Goal: Task Accomplishment & Management: Manage account settings

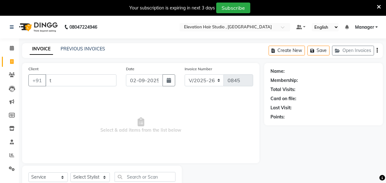
select select "6886"
select select "service"
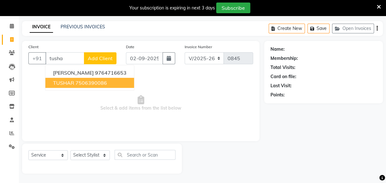
click at [79, 85] on ngb-highlight "7506390086" at bounding box center [91, 83] width 32 height 6
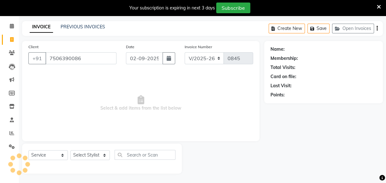
type input "7506390086"
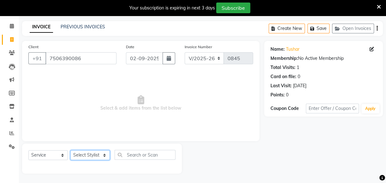
click at [81, 154] on select "Select Stylist Anish shaikh Dilip Manager mehboob sahil sameer Sanjay Sarfaraz …" at bounding box center [89, 156] width 39 height 10
select select "87635"
click at [70, 151] on select "Select Stylist Anish shaikh Dilip Manager mehboob sahil sameer Sanjay Sarfaraz …" at bounding box center [89, 156] width 39 height 10
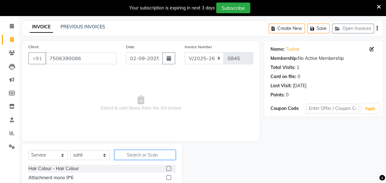
click at [125, 155] on input "text" at bounding box center [145, 155] width 61 height 10
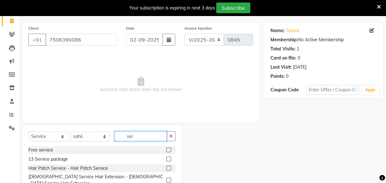
scroll to position [59, 0]
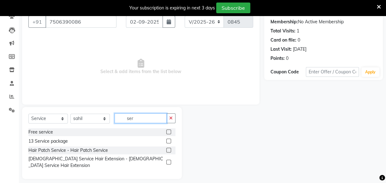
type input "ser"
click at [168, 151] on label at bounding box center [168, 150] width 5 height 5
click at [168, 151] on input "checkbox" at bounding box center [168, 151] width 4 height 4
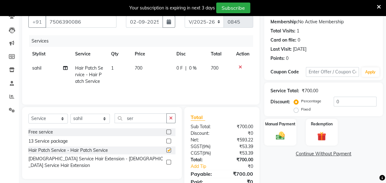
checkbox input "false"
click at [138, 68] on span "700" at bounding box center [139, 68] width 8 height 6
select select "87635"
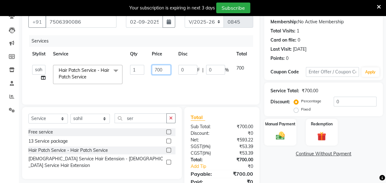
drag, startPoint x: 157, startPoint y: 69, endPoint x: 91, endPoint y: 33, distance: 75.9
click at [97, 58] on table "Stylist Service Qty Price Disc Total Action Anish shaikh Dilip Manager mehboob …" at bounding box center [149, 67] width 243 height 41
type input "600"
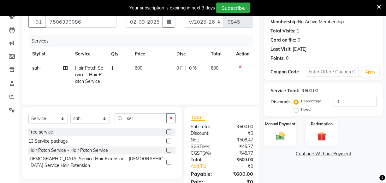
click at [240, 82] on tr "sahil Hair Patch Service - Hair Patch Service 1 600 0 F | 0 % 600" at bounding box center [140, 74] width 225 height 27
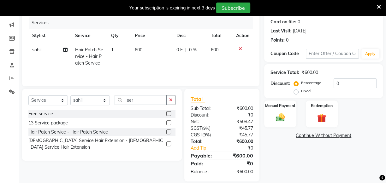
scroll to position [85, 0]
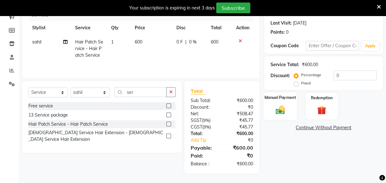
click at [289, 103] on div "Manual Payment" at bounding box center [279, 106] width 33 height 28
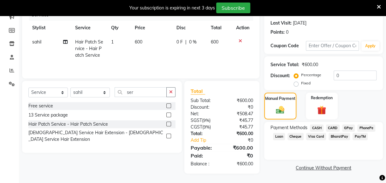
click at [345, 126] on span "GPay" at bounding box center [348, 128] width 13 height 7
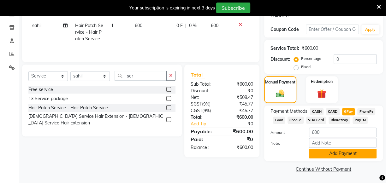
click at [337, 151] on button "Add Payment" at bounding box center [343, 154] width 68 height 10
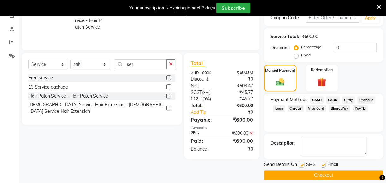
scroll to position [119, 0]
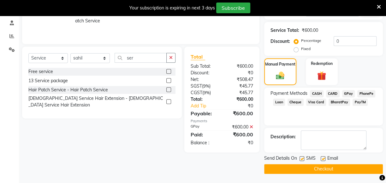
click at [323, 159] on label at bounding box center [323, 159] width 5 height 5
click at [323, 159] on input "checkbox" at bounding box center [323, 159] width 4 height 4
checkbox input "false"
click at [320, 168] on button "Checkout" at bounding box center [323, 169] width 119 height 10
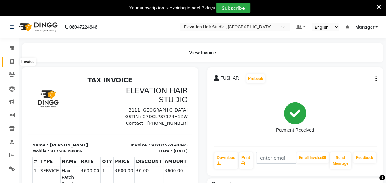
click at [11, 63] on icon at bounding box center [11, 61] width 3 height 5
select select "6886"
select select "service"
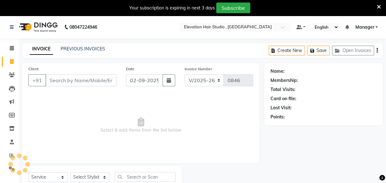
scroll to position [22, 0]
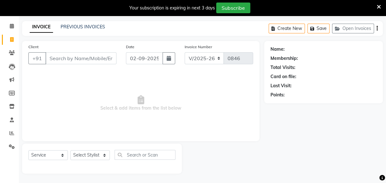
click at [77, 121] on span "Select & add items from the list below" at bounding box center [140, 103] width 225 height 63
click at [75, 51] on div "Client +91" at bounding box center [73, 57] width 98 height 26
click at [69, 59] on input "Client" at bounding box center [80, 58] width 71 height 12
click at [70, 60] on input "Client" at bounding box center [80, 58] width 71 height 12
click at [72, 77] on span "Select & add items from the list below" at bounding box center [140, 103] width 225 height 63
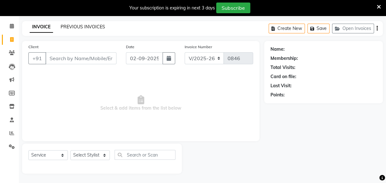
click at [85, 25] on link "PREVIOUS INVOICES" at bounding box center [83, 27] width 44 height 6
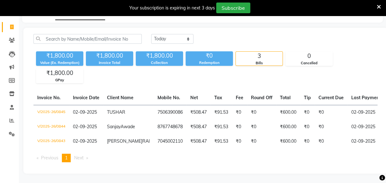
scroll to position [23, 0]
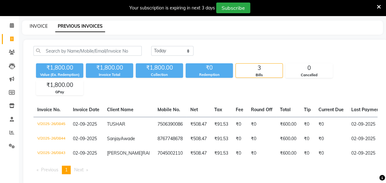
click at [37, 25] on link "INVOICE" at bounding box center [39, 26] width 18 height 6
select select "service"
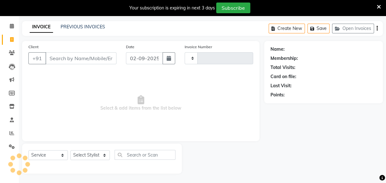
scroll to position [22, 0]
type input "0846"
select select "6886"
click at [68, 57] on input "Client" at bounding box center [80, 58] width 71 height 12
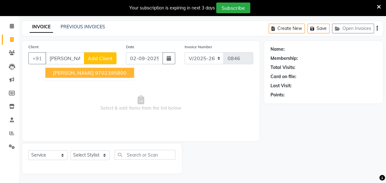
click at [54, 70] on span "Rajendra Yadav" at bounding box center [73, 73] width 41 height 6
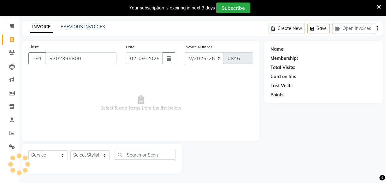
type input "9702395800"
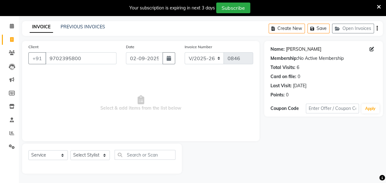
click at [299, 50] on link "Rajendra Yadav" at bounding box center [303, 49] width 35 height 7
click at [83, 56] on input "9702395800" at bounding box center [80, 58] width 71 height 12
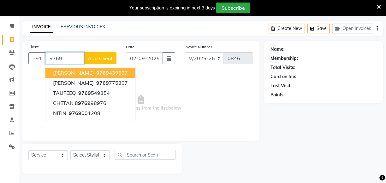
type input "97695"
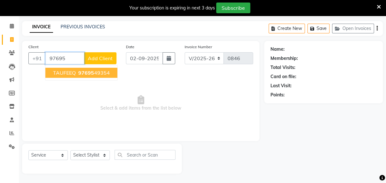
click at [65, 59] on input "97695" at bounding box center [64, 58] width 39 height 12
drag, startPoint x: 65, startPoint y: 59, endPoint x: 15, endPoint y: 56, distance: 50.0
click at [15, 56] on app-home "08047224946 Select Location × Elevation Hair Studio , Thane West Default Panel …" at bounding box center [193, 89] width 386 height 190
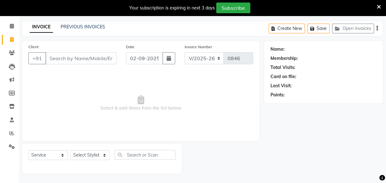
click at [57, 103] on span "Select & add items from the list below" at bounding box center [140, 103] width 225 height 63
drag, startPoint x: 127, startPoint y: 78, endPoint x: 135, endPoint y: 79, distance: 8.6
click at [129, 114] on span "Select & add items from the list below" at bounding box center [140, 103] width 225 height 63
click at [220, 116] on span "Select & add items from the list below" at bounding box center [140, 103] width 225 height 63
click at [98, 56] on input "Client" at bounding box center [80, 58] width 71 height 12
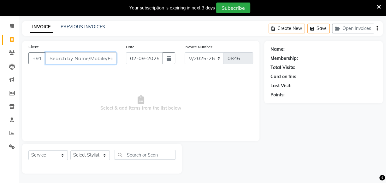
paste input "Rajendra Yadav"
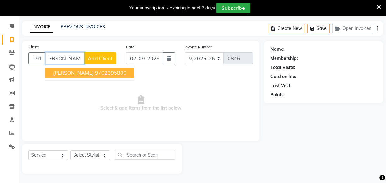
click at [108, 68] on button "Rajendra Yadav 9702395800" at bounding box center [89, 73] width 89 height 10
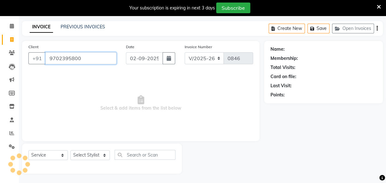
scroll to position [0, 0]
type input "9702395800"
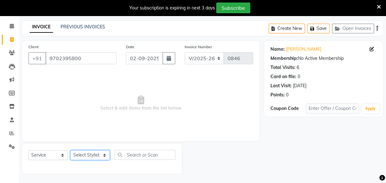
click at [95, 155] on select "Select Stylist Anish shaikh Dilip Manager mehboob sahil sameer Sanjay Sarfaraz …" at bounding box center [89, 156] width 39 height 10
select select "54147"
click at [70, 151] on select "Select Stylist Anish shaikh Dilip Manager mehboob sahil sameer Sanjay Sarfaraz …" at bounding box center [89, 156] width 39 height 10
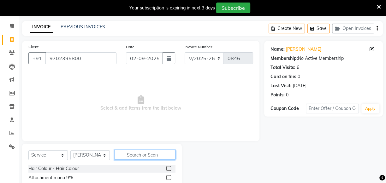
drag, startPoint x: 157, startPoint y: 151, endPoint x: 155, endPoint y: 157, distance: 6.3
click at [155, 156] on input "text" at bounding box center [145, 155] width 61 height 10
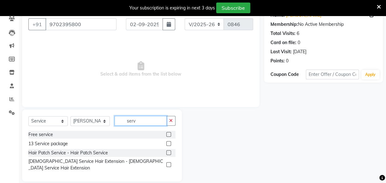
scroll to position [59, 0]
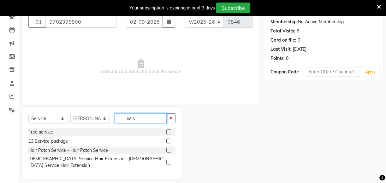
type input "serv"
click at [168, 149] on label at bounding box center [168, 150] width 5 height 5
click at [168, 149] on input "checkbox" at bounding box center [168, 151] width 4 height 4
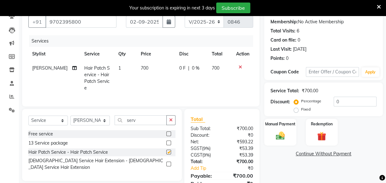
checkbox input "false"
click at [141, 69] on span "700" at bounding box center [145, 68] width 8 height 6
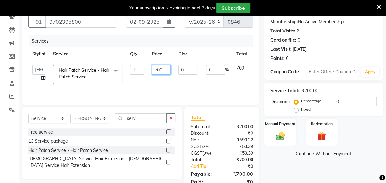
drag, startPoint x: 159, startPoint y: 66, endPoint x: 157, endPoint y: 70, distance: 4.6
click at [159, 66] on input "700" at bounding box center [161, 70] width 19 height 10
click at [157, 70] on input "700" at bounding box center [161, 70] width 19 height 10
type input "600"
click at [293, 136] on div "Manual Payment" at bounding box center [279, 132] width 33 height 28
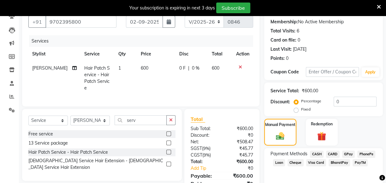
click at [316, 153] on span "CASH" at bounding box center [317, 154] width 14 height 7
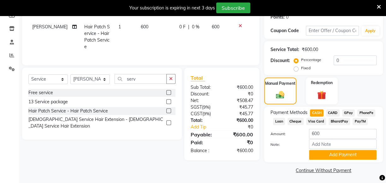
scroll to position [101, 0]
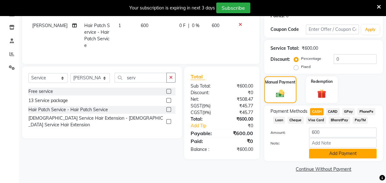
click at [333, 152] on button "Add Payment" at bounding box center [343, 154] width 68 height 10
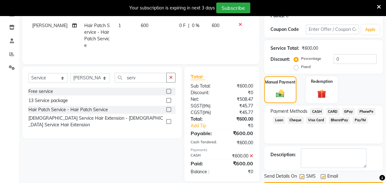
scroll to position [119, 0]
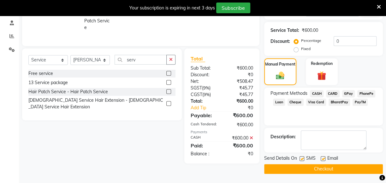
click at [323, 157] on label at bounding box center [323, 159] width 5 height 5
click at [323, 157] on input "checkbox" at bounding box center [323, 159] width 4 height 4
checkbox input "false"
click at [300, 160] on label at bounding box center [301, 159] width 5 height 5
click at [300, 160] on input "checkbox" at bounding box center [301, 159] width 4 height 4
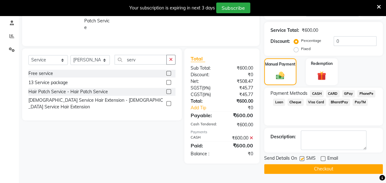
checkbox input "false"
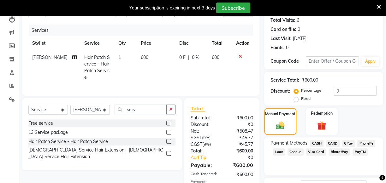
scroll to position [62, 0]
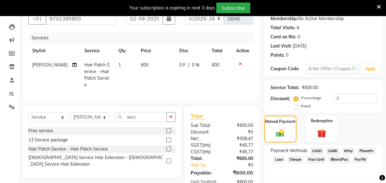
click at [315, 147] on div "Payment Methods CASH CARD GPay PhonePe Loan Cheque Visa Card BharatPay PayTM" at bounding box center [323, 164] width 119 height 38
click at [316, 149] on span "CASH" at bounding box center [317, 151] width 14 height 7
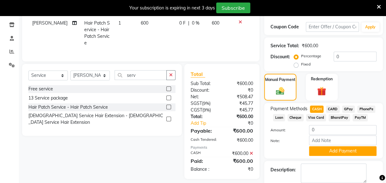
scroll to position [119, 0]
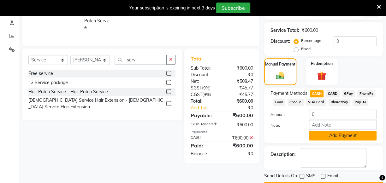
click at [357, 139] on button "Add Payment" at bounding box center [343, 136] width 68 height 10
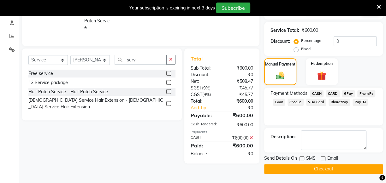
click at [327, 167] on button "Checkout" at bounding box center [323, 169] width 119 height 10
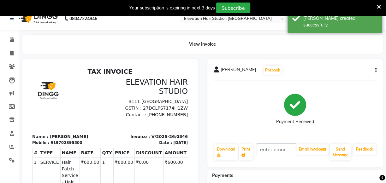
scroll to position [4, 0]
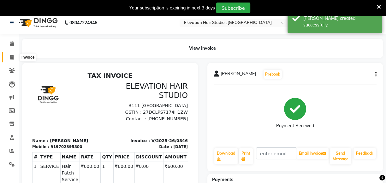
click at [8, 54] on span at bounding box center [11, 57] width 11 height 7
select select "6886"
select select "service"
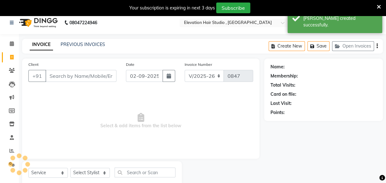
scroll to position [22, 0]
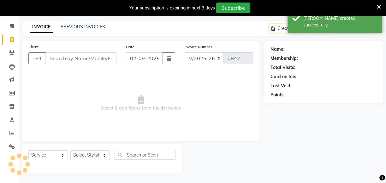
click at [75, 59] on input "Client" at bounding box center [80, 58] width 71 height 12
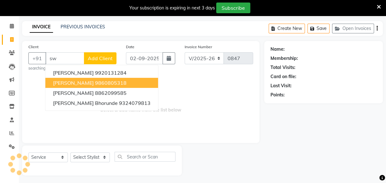
type input "s"
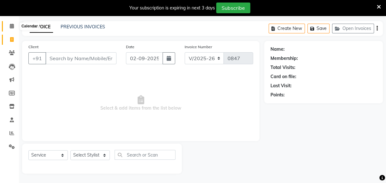
click at [10, 28] on span at bounding box center [11, 26] width 11 height 7
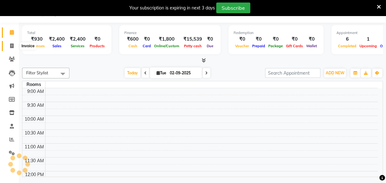
click at [13, 44] on icon at bounding box center [11, 46] width 3 height 5
select select "6886"
select select "service"
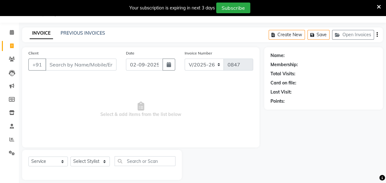
click at [71, 37] on div "INVOICE PREVIOUS INVOICES Create New Save Open Invoices" at bounding box center [202, 34] width 361 height 15
click at [72, 33] on link "PREVIOUS INVOICES" at bounding box center [83, 33] width 44 height 6
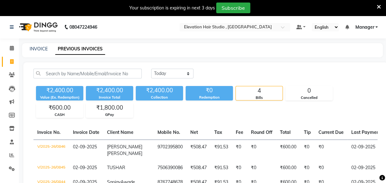
click at [342, 62] on app-home "08047224946 Select Location × Elevation Hair Studio , Thane West Default Panel …" at bounding box center [193, 127] width 386 height 223
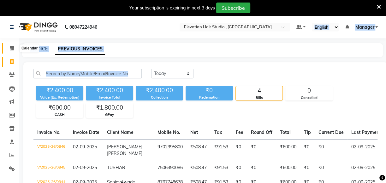
click at [11, 45] on span at bounding box center [11, 48] width 11 height 7
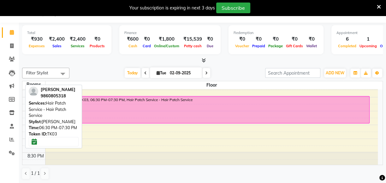
scroll to position [227, 0]
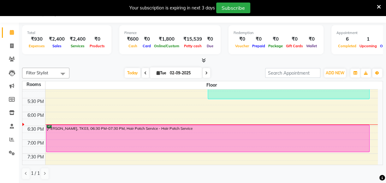
click at [377, 7] on icon at bounding box center [379, 7] width 4 height 6
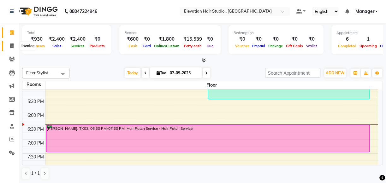
click at [11, 47] on icon at bounding box center [11, 46] width 3 height 5
select select "6886"
select select "service"
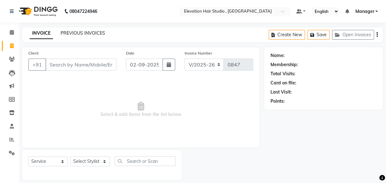
click at [86, 34] on link "PREVIOUS INVOICES" at bounding box center [83, 33] width 44 height 6
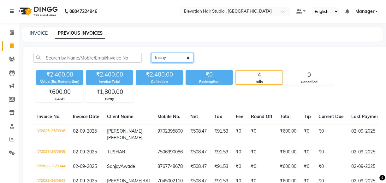
click at [161, 58] on select "Today Yesterday Custom Range" at bounding box center [172, 58] width 42 height 10
select select "range"
click at [151, 53] on select "Today Yesterday Custom Range" at bounding box center [172, 58] width 42 height 10
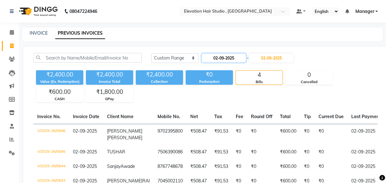
click at [220, 57] on input "02-09-2025" at bounding box center [224, 58] width 44 height 9
select select "9"
select select "2025"
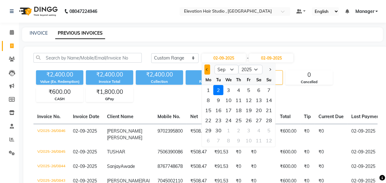
click at [207, 68] on span "Previous month" at bounding box center [207, 69] width 3 height 3
click at [207, 71] on span "Previous month" at bounding box center [207, 69] width 3 height 3
click at [268, 71] on button "Next month" at bounding box center [269, 70] width 5 height 10
select select "8"
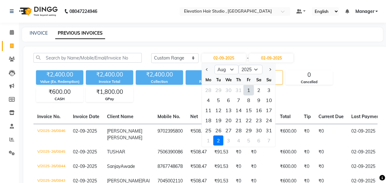
click at [244, 88] on div "1" at bounding box center [249, 90] width 10 height 10
type input "01-08-2025"
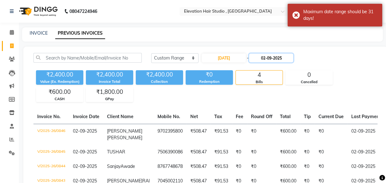
click at [271, 59] on input "02-09-2025" at bounding box center [271, 58] width 44 height 9
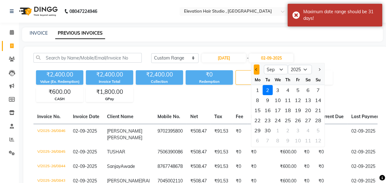
click at [257, 69] on span "Previous month" at bounding box center [256, 69] width 3 height 3
select select "8"
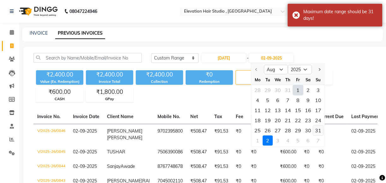
click at [317, 131] on div "31" at bounding box center [318, 131] width 10 height 10
type input "31-08-2025"
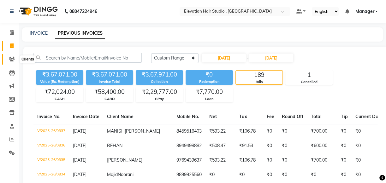
click at [11, 58] on icon at bounding box center [12, 59] width 6 height 5
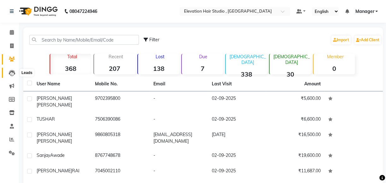
click at [9, 74] on icon at bounding box center [12, 73] width 6 height 6
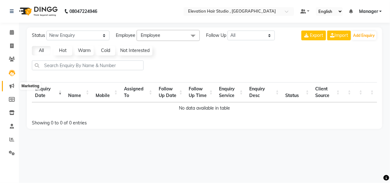
click at [13, 84] on icon at bounding box center [11, 86] width 5 height 5
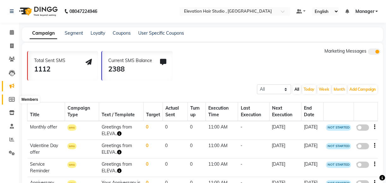
click at [11, 99] on icon at bounding box center [12, 99] width 6 height 5
select select
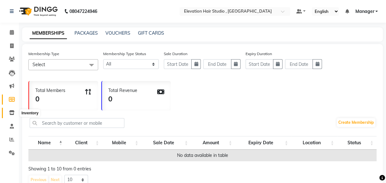
click at [12, 111] on icon at bounding box center [11, 112] width 5 height 5
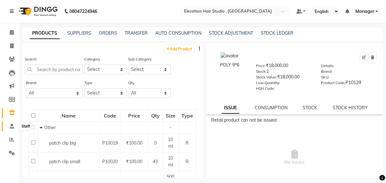
click at [11, 128] on icon at bounding box center [12, 126] width 4 height 5
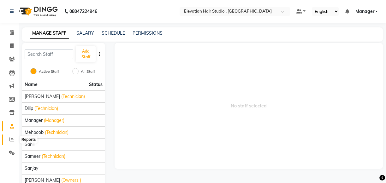
click at [11, 137] on span at bounding box center [11, 139] width 11 height 7
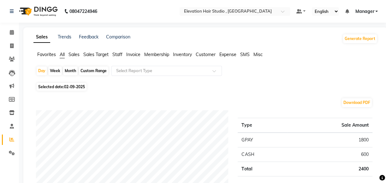
click at [223, 54] on span "Expense" at bounding box center [227, 55] width 17 height 6
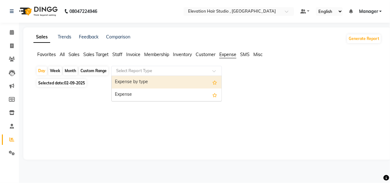
click at [151, 69] on input "text" at bounding box center [160, 71] width 91 height 6
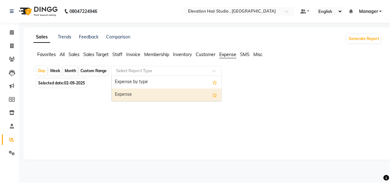
click at [140, 95] on div "Expense" at bounding box center [167, 95] width 110 height 13
select select "full_report"
select select "csv"
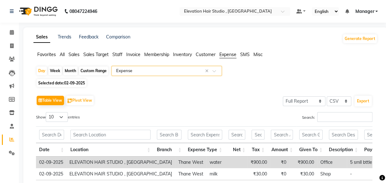
click at [63, 83] on span "Selected date: 02-09-2025" at bounding box center [62, 83] width 50 height 8
select select "9"
select select "2025"
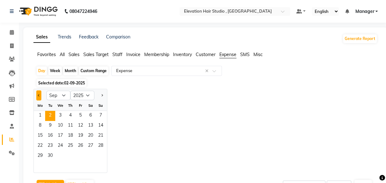
click at [37, 96] on button "Previous month" at bounding box center [38, 96] width 5 height 10
select select "8"
click at [80, 118] on span "1" at bounding box center [80, 116] width 10 height 10
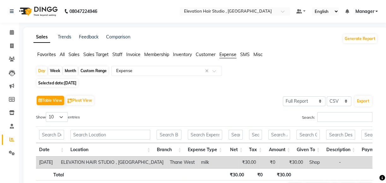
click at [84, 72] on div "Custom Range" at bounding box center [93, 71] width 29 height 9
select select "8"
select select "2025"
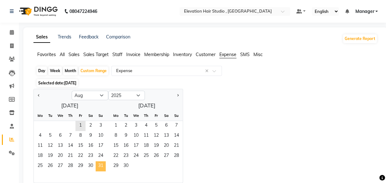
click at [102, 167] on span "31" at bounding box center [101, 167] width 10 height 10
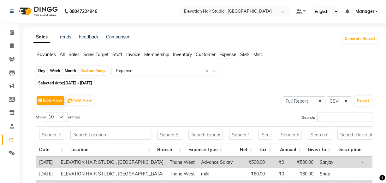
scroll to position [28, 0]
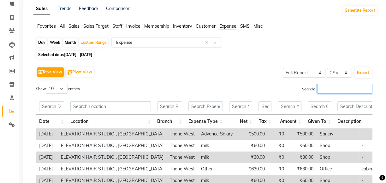
click at [319, 89] on input "Search:" at bounding box center [344, 89] width 55 height 10
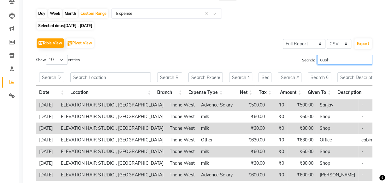
scroll to position [57, 0]
type input "cash"
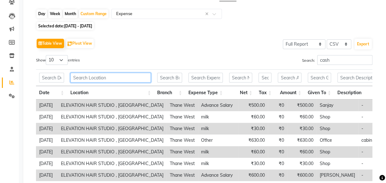
click at [107, 77] on input "text" at bounding box center [110, 78] width 80 height 10
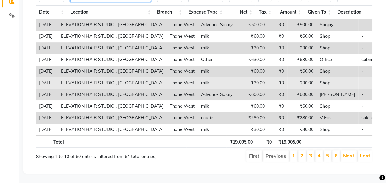
scroll to position [60, 0]
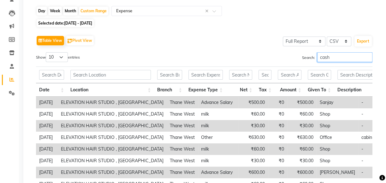
drag, startPoint x: 340, startPoint y: 55, endPoint x: 275, endPoint y: 61, distance: 65.3
click at [275, 61] on div "Search: cash" at bounding box center [290, 58] width 163 height 12
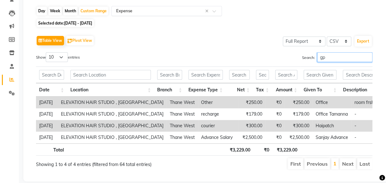
type input "gp"
click at [137, 10] on input "text" at bounding box center [160, 11] width 91 height 6
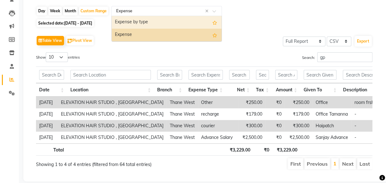
click at [145, 25] on div "Expense by type" at bounding box center [167, 22] width 110 height 13
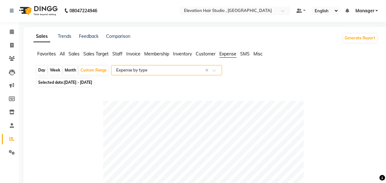
scroll to position [0, 0]
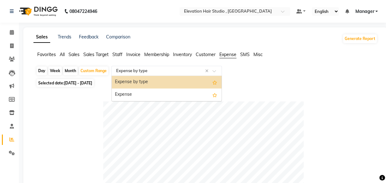
click at [169, 69] on input "text" at bounding box center [160, 71] width 91 height 6
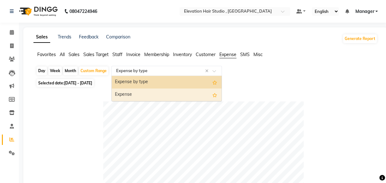
click at [180, 96] on div "Expense" at bounding box center [167, 95] width 110 height 13
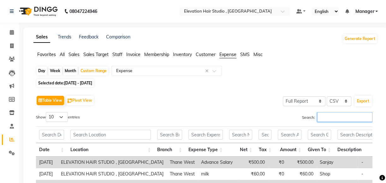
click at [329, 118] on input "Search:" at bounding box center [344, 117] width 55 height 10
type input "d"
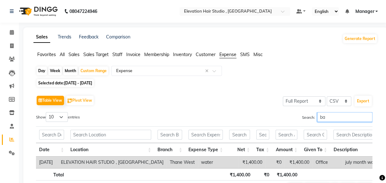
type input "b"
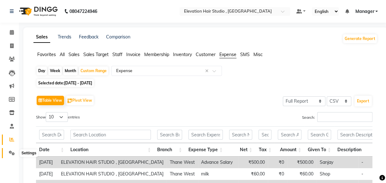
click at [13, 153] on icon at bounding box center [12, 153] width 6 height 5
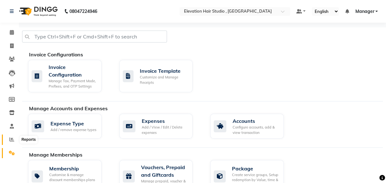
click at [13, 140] on icon at bounding box center [11, 139] width 5 height 5
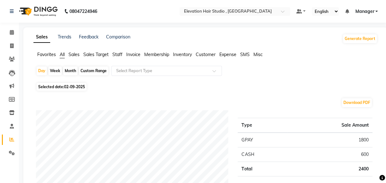
click at [68, 69] on div "Month" at bounding box center [70, 71] width 15 height 9
select select "9"
select select "2025"
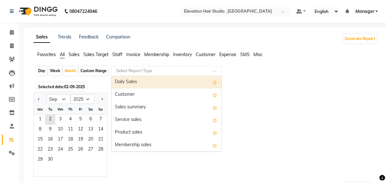
click at [134, 72] on input "text" at bounding box center [160, 71] width 91 height 6
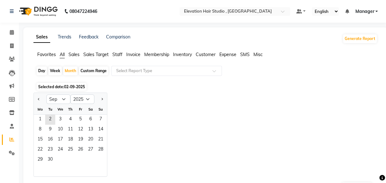
click at [148, 155] on div "Jan Feb Mar Apr May Jun Jul Aug Sep Oct Nov Dec 2015 2016 2017 2018 2019 2020 2…" at bounding box center [205, 135] width 344 height 84
click at [65, 36] on link "Trends" at bounding box center [65, 37] width 14 height 6
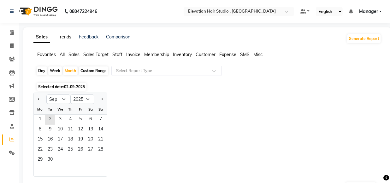
select select "by_client"
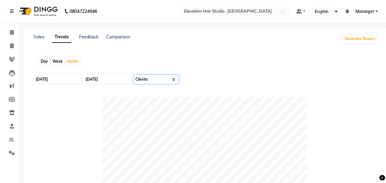
click at [146, 80] on select "Select Sales Clients" at bounding box center [156, 79] width 45 height 9
click at [98, 54] on div "Day Week Month" at bounding box center [205, 61] width 344 height 20
click at [42, 35] on link "Sales" at bounding box center [38, 37] width 11 height 6
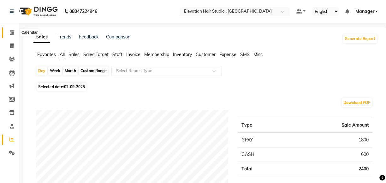
click at [11, 34] on icon at bounding box center [12, 32] width 4 height 5
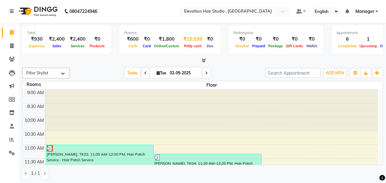
click at [184, 43] on div "Petty cash" at bounding box center [193, 46] width 24 height 7
click at [188, 43] on div "Petty cash" at bounding box center [193, 46] width 24 height 7
click at [189, 45] on span "Petty cash" at bounding box center [192, 46] width 21 height 4
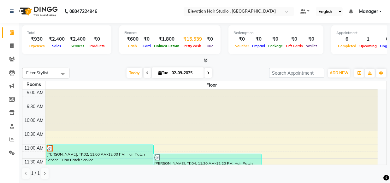
select select "5950"
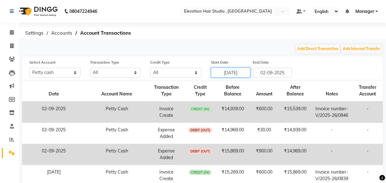
click at [233, 72] on input "26-08-2025" at bounding box center [230, 73] width 39 height 10
select select "8"
select select "2025"
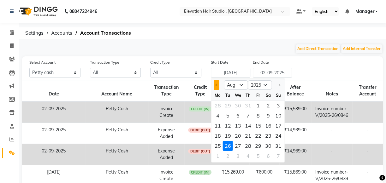
click at [217, 84] on span "Previous month" at bounding box center [216, 85] width 3 height 3
click at [277, 84] on button "Next month" at bounding box center [278, 85] width 5 height 10
select select "8"
click at [257, 105] on div "1" at bounding box center [258, 106] width 10 height 10
type input "01-08-2025"
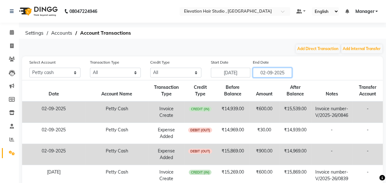
click at [262, 71] on input "02-09-2025" at bounding box center [272, 73] width 39 height 10
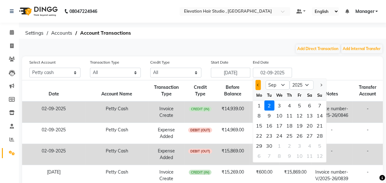
click at [258, 84] on span "Previous month" at bounding box center [258, 85] width 3 height 3
select select "8"
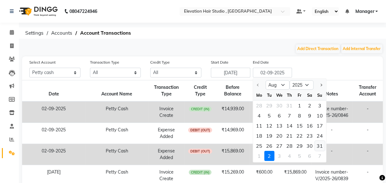
click at [318, 145] on div "31" at bounding box center [320, 146] width 10 height 10
type input "31-08-2025"
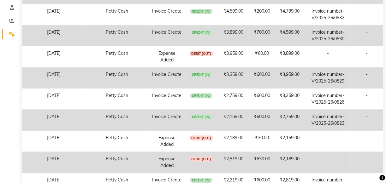
scroll to position [158, 0]
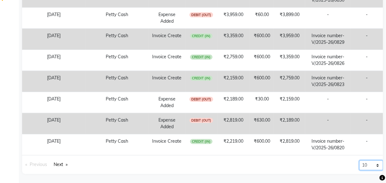
click at [365, 166] on select "10 20 50 100" at bounding box center [371, 166] width 24 height 10
select select "100"
click at [359, 170] on select "10 20 50 100" at bounding box center [371, 166] width 24 height 10
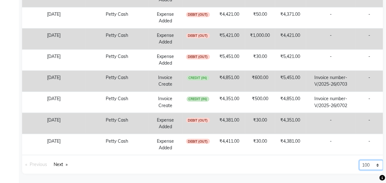
scroll to position [2674, 0]
click at [68, 165] on link "Next page" at bounding box center [60, 164] width 20 height 9
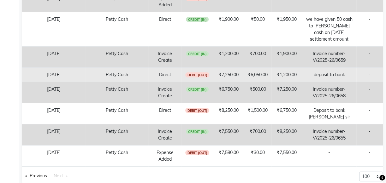
scroll to position [1002, 0]
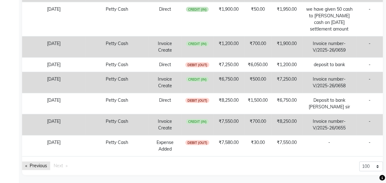
click at [32, 163] on link "Previous page" at bounding box center [36, 166] width 28 height 9
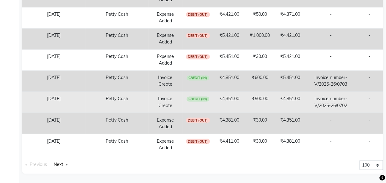
scroll to position [2674, 0]
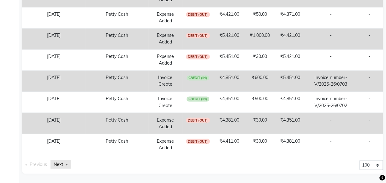
click at [69, 164] on link "Next page" at bounding box center [60, 164] width 20 height 9
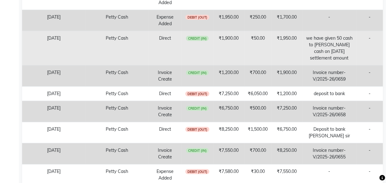
scroll to position [1002, 0]
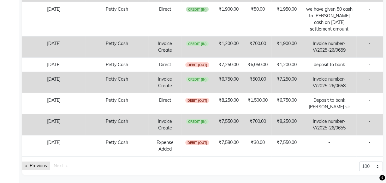
click at [45, 164] on link "Previous page" at bounding box center [36, 166] width 28 height 9
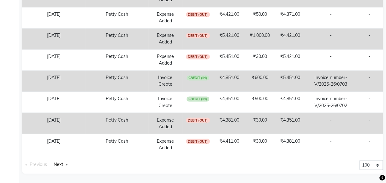
scroll to position [2674, 0]
click at [369, 166] on select "10 20 50 100" at bounding box center [371, 165] width 24 height 10
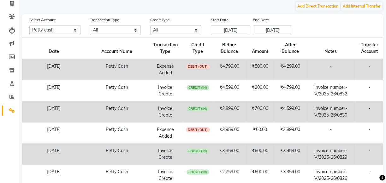
scroll to position [0, 0]
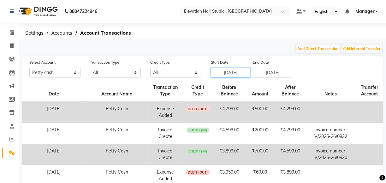
click at [232, 74] on input "01-08-2025" at bounding box center [230, 73] width 39 height 10
select select "8"
select select "2025"
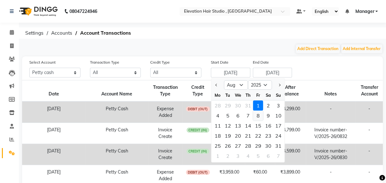
click at [257, 116] on div "8" at bounding box center [258, 116] width 10 height 10
type input "08-08-2025"
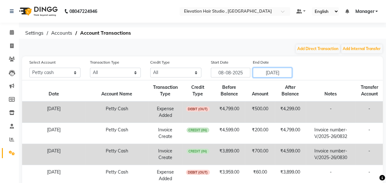
click at [271, 71] on input "31-08-2025" at bounding box center [272, 73] width 39 height 10
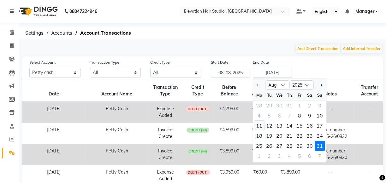
click at [259, 125] on div "11" at bounding box center [259, 126] width 10 height 10
type input "11-08-2025"
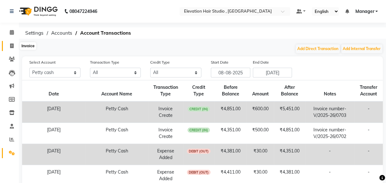
click at [10, 47] on icon at bounding box center [11, 46] width 3 height 5
select select "6886"
select select "service"
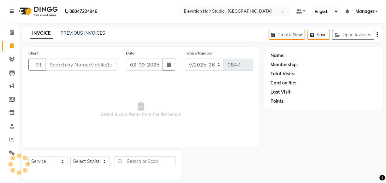
scroll to position [6, 0]
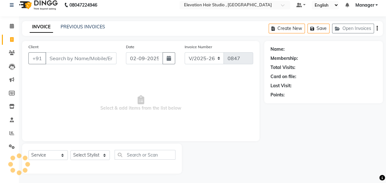
click at [75, 24] on div "PREVIOUS INVOICES" at bounding box center [83, 27] width 44 height 7
click at [85, 25] on link "PREVIOUS INVOICES" at bounding box center [83, 27] width 44 height 6
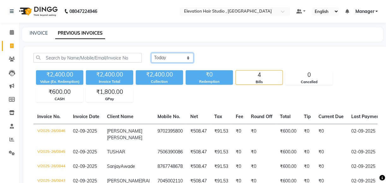
click at [164, 55] on select "Today Yesterday Custom Range" at bounding box center [172, 58] width 42 height 10
click at [151, 53] on select "Today Yesterday Custom Range" at bounding box center [172, 58] width 42 height 10
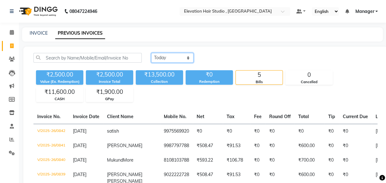
click at [184, 55] on select "Today Yesterday Custom Range" at bounding box center [172, 58] width 42 height 10
select select "range"
click at [151, 53] on select "Today Yesterday Custom Range" at bounding box center [172, 58] width 42 height 10
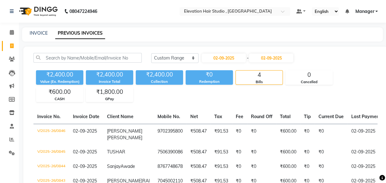
click at [217, 63] on div "Today Yesterday Custom Range 02-09-2025 - 02-09-2025" at bounding box center [264, 60] width 236 height 15
click at [218, 58] on input "02-09-2025" at bounding box center [224, 58] width 44 height 9
select select "9"
select select "2025"
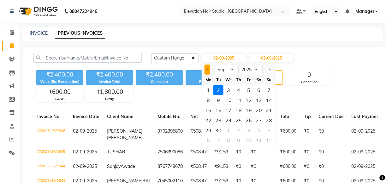
click at [205, 70] on button "Previous month" at bounding box center [206, 70] width 5 height 10
select select "8"
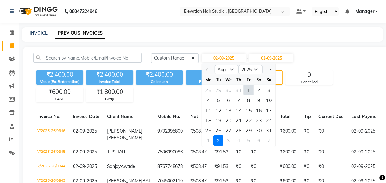
click at [249, 91] on div "1" at bounding box center [249, 90] width 10 height 10
type input "01-08-2025"
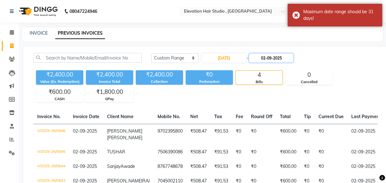
click at [266, 57] on input "02-09-2025" at bounding box center [271, 58] width 44 height 9
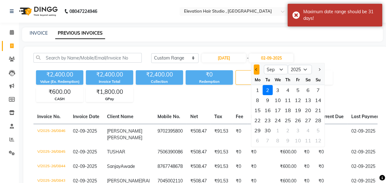
click at [258, 70] on button "Previous month" at bounding box center [256, 70] width 5 height 10
select select "8"
click at [316, 131] on div "31" at bounding box center [318, 131] width 10 height 10
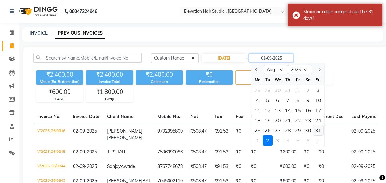
type input "31-08-2025"
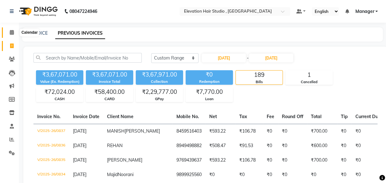
click at [12, 34] on icon at bounding box center [12, 32] width 4 height 5
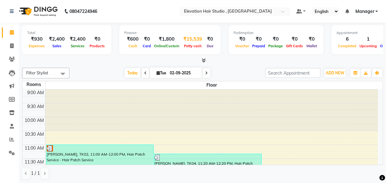
click at [186, 43] on div "Petty cash" at bounding box center [193, 46] width 24 height 7
click at [193, 40] on div "₹15,539" at bounding box center [193, 39] width 24 height 7
select select "5950"
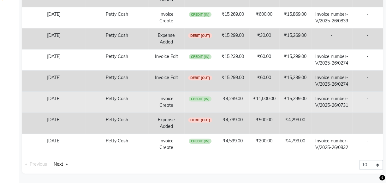
scroll to position [237, 0]
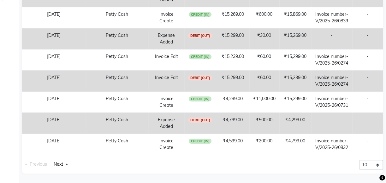
click at [239, 167] on div "10 20 50 100" at bounding box center [295, 167] width 185 height 14
click at [366, 165] on select "10 20 50 100" at bounding box center [371, 165] width 24 height 10
click at [333, 167] on div "10 20 50 100" at bounding box center [295, 167] width 185 height 14
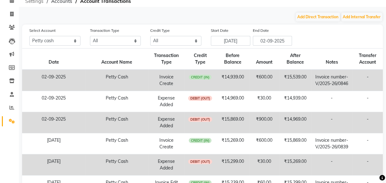
scroll to position [0, 0]
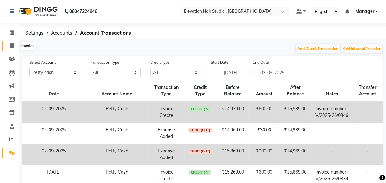
click at [10, 45] on icon at bounding box center [11, 46] width 3 height 5
select select "6886"
select select "service"
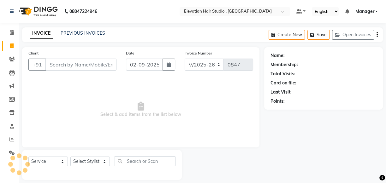
scroll to position [6, 0]
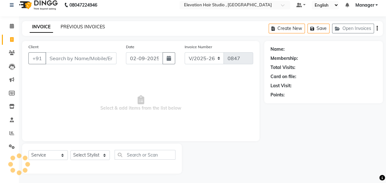
click at [87, 28] on link "PREVIOUS INVOICES" at bounding box center [83, 27] width 44 height 6
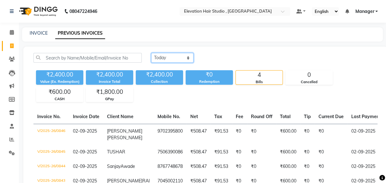
click at [176, 57] on select "Today Yesterday Custom Range" at bounding box center [172, 58] width 42 height 10
select select "range"
click at [151, 53] on select "Today Yesterday Custom Range" at bounding box center [172, 58] width 42 height 10
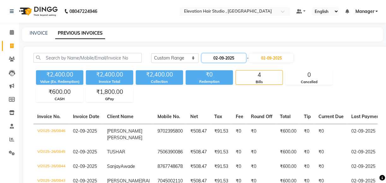
click at [220, 56] on input "02-09-2025" at bounding box center [224, 58] width 44 height 9
select select "9"
select select "2025"
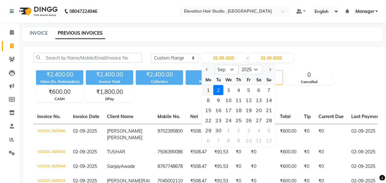
click at [210, 89] on div "1" at bounding box center [208, 90] width 10 height 10
type input "01-09-2025"
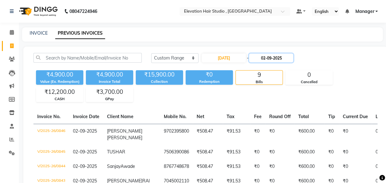
click at [264, 55] on input "02-09-2025" at bounding box center [271, 58] width 44 height 9
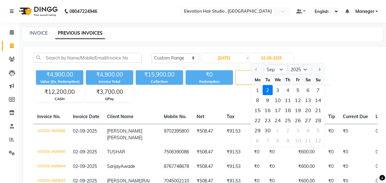
click at [267, 91] on div "2" at bounding box center [268, 90] width 10 height 10
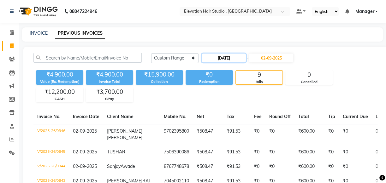
click at [226, 60] on input "01-09-2025" at bounding box center [224, 58] width 44 height 9
select select "9"
select select "2025"
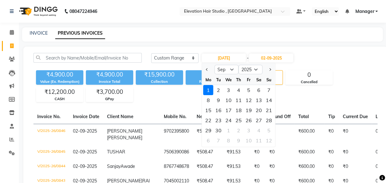
click at [290, 102] on div "₹4,900.00 Value (Ex. Redemption) ₹4,900.00 Invoice Total ₹15,900.00 Collection …" at bounding box center [205, 85] width 344 height 34
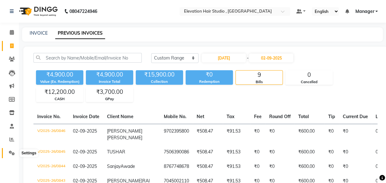
click at [10, 152] on icon at bounding box center [12, 153] width 6 height 5
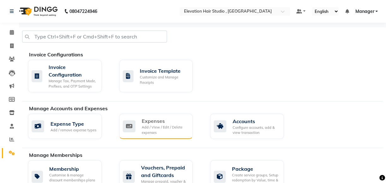
click at [169, 129] on div "Add / View / Edit / Delete expenses" at bounding box center [165, 130] width 46 height 10
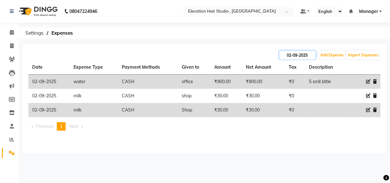
click at [301, 54] on input "02-09-2025" at bounding box center [297, 55] width 36 height 9
select select "9"
select select "2025"
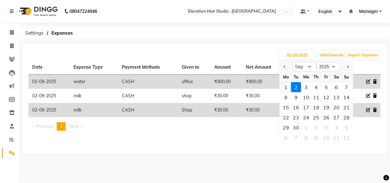
click at [287, 88] on div "1" at bounding box center [286, 87] width 10 height 10
type input "01-09-2025"
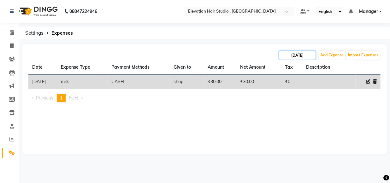
click at [293, 54] on input "01-09-2025" at bounding box center [297, 55] width 36 height 9
select select "9"
select select "2025"
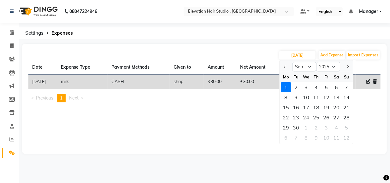
click at [266, 100] on ul "Previous page 1 / 1 You're on page 1 Next page" at bounding box center [204, 98] width 352 height 9
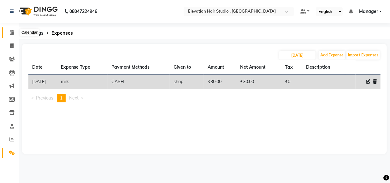
click at [11, 33] on icon at bounding box center [12, 32] width 4 height 5
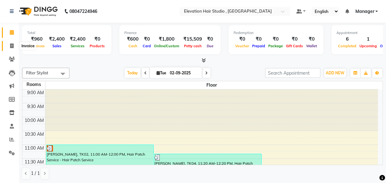
click at [12, 46] on icon at bounding box center [11, 46] width 3 height 5
select select "6886"
select select "service"
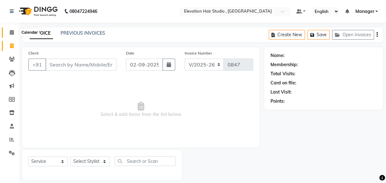
click at [13, 33] on icon at bounding box center [12, 32] width 4 height 5
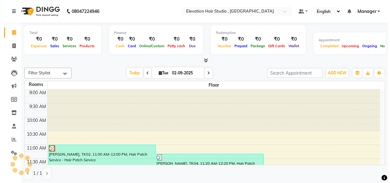
scroll to position [243, 0]
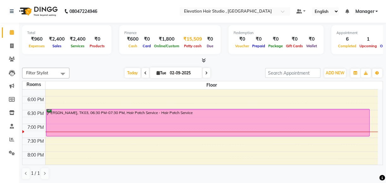
click at [193, 42] on div "₹15,509" at bounding box center [193, 39] width 24 height 7
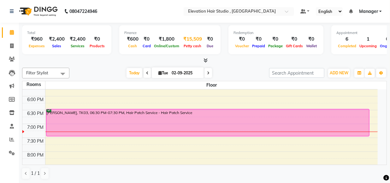
select select "5950"
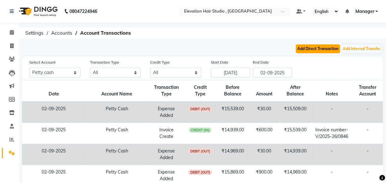
click at [304, 50] on button "Add Direct Transaction" at bounding box center [318, 48] width 44 height 9
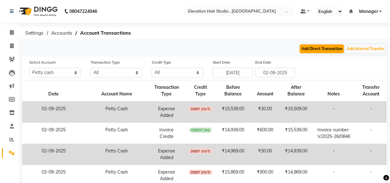
select select "direct"
select select "5950"
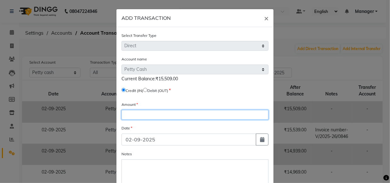
click at [173, 116] on input "number" at bounding box center [194, 115] width 147 height 10
type input "10300"
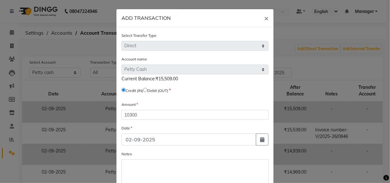
click at [186, 97] on form "Select Transfer Type Select Direct Internal Account name Select Petty Cash Defa…" at bounding box center [194, 118] width 147 height 172
click at [146, 90] on input "radio" at bounding box center [145, 90] width 4 height 4
radio input "true"
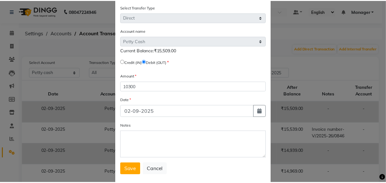
scroll to position [28, 0]
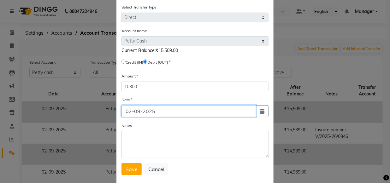
click at [230, 111] on input "02-09-2025" at bounding box center [188, 111] width 135 height 12
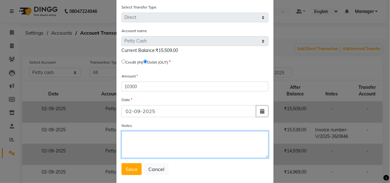
click at [225, 151] on textarea "Notes" at bounding box center [194, 144] width 147 height 27
type textarea "deposit to bank"
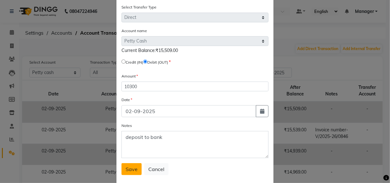
click at [132, 174] on button "Save" at bounding box center [131, 169] width 20 height 12
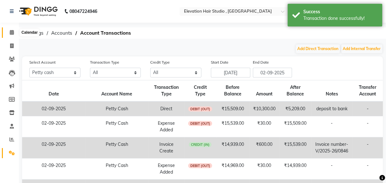
click at [11, 33] on icon at bounding box center [12, 32] width 4 height 5
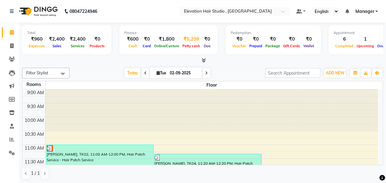
click at [184, 44] on span "Petty cash" at bounding box center [191, 46] width 21 height 4
select select "5950"
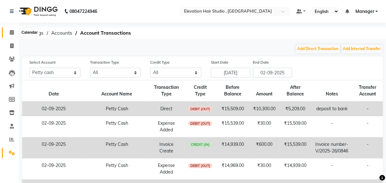
drag, startPoint x: 289, startPoint y: 66, endPoint x: 14, endPoint y: 34, distance: 276.7
click at [14, 34] on span at bounding box center [11, 32] width 11 height 7
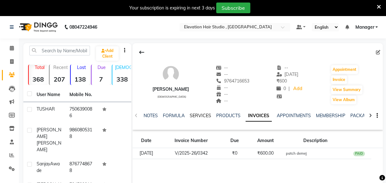
click at [204, 116] on link "SERVICES" at bounding box center [200, 116] width 21 height 6
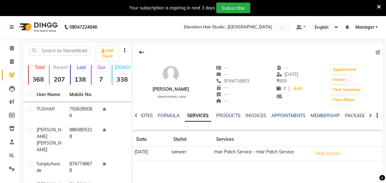
click at [253, 119] on div "INVOICES" at bounding box center [255, 116] width 21 height 7
click at [255, 114] on link "INVOICES" at bounding box center [255, 116] width 21 height 6
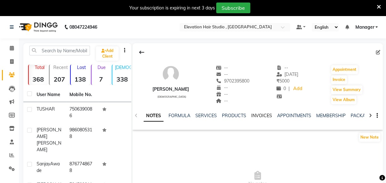
click at [255, 117] on link "INVOICES" at bounding box center [261, 116] width 21 height 6
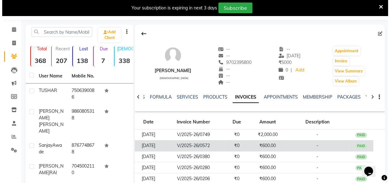
scroll to position [28, 0]
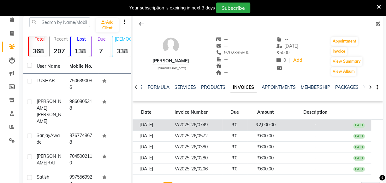
click at [287, 128] on td "-" at bounding box center [315, 125] width 63 height 11
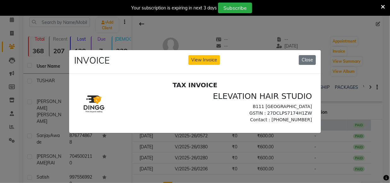
scroll to position [0, 0]
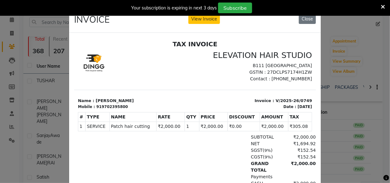
click at [334, 107] on ngb-modal-window "INVOICE View Invoice Close" at bounding box center [195, 91] width 390 height 183
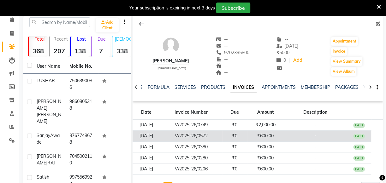
click at [247, 133] on td "₹0" at bounding box center [234, 136] width 25 height 11
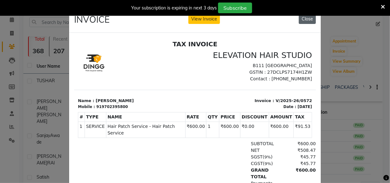
click at [304, 20] on button "Close" at bounding box center [307, 19] width 17 height 10
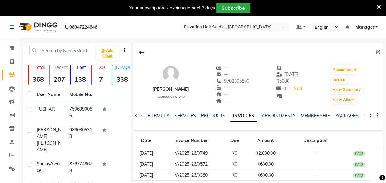
copy div "Rajendra Yadav"
drag, startPoint x: 150, startPoint y: 87, endPoint x: 203, endPoint y: 50, distance: 65.0
click at [203, 50] on div "Rajendra Yadav male -- -- 9702395800 -- -- -- -- 17-08-2025 ₹ 5000 0 | Add Appo…" at bounding box center [258, 86] width 250 height 87
click at [203, 49] on div at bounding box center [258, 52] width 250 height 12
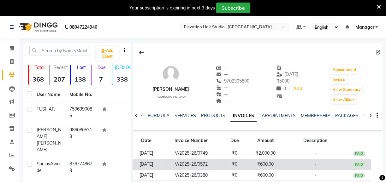
click at [306, 168] on td "-" at bounding box center [315, 164] width 63 height 11
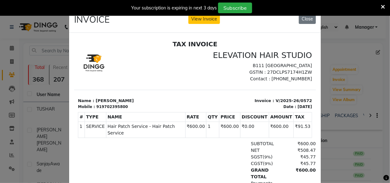
click at [327, 147] on ngb-modal-window "INVOICE View Invoice Close" at bounding box center [195, 91] width 390 height 183
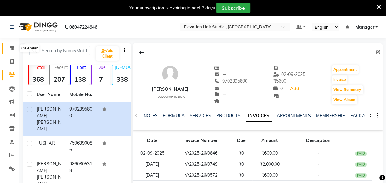
click at [12, 48] on icon at bounding box center [12, 48] width 4 height 5
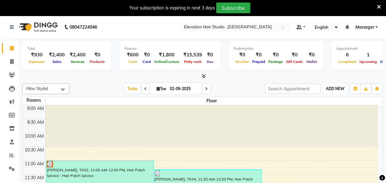
click at [340, 88] on span "ADD NEW" at bounding box center [335, 88] width 19 height 5
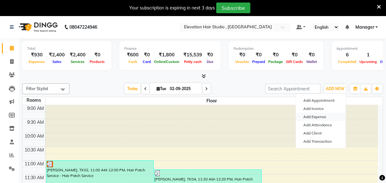
click at [320, 117] on link "Add Expense" at bounding box center [321, 117] width 50 height 8
select select "1"
select select "5950"
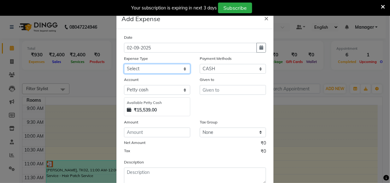
click at [163, 69] on select "Select AC Adrak Advance Salary agarbatti anees Appron asmoul advance salary Ban…" at bounding box center [157, 69] width 66 height 10
select select "8338"
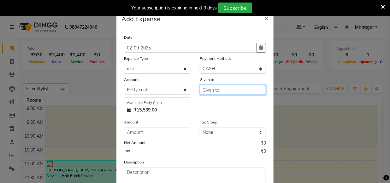
click at [213, 88] on input "text" at bounding box center [233, 90] width 66 height 10
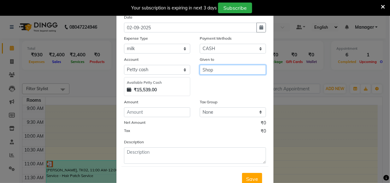
scroll to position [28, 0]
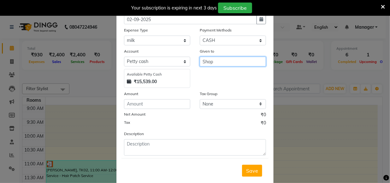
type input "Shop"
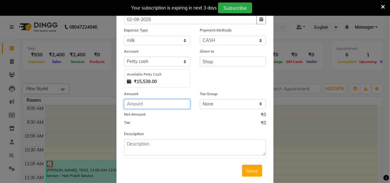
drag, startPoint x: 148, startPoint y: 104, endPoint x: 156, endPoint y: 112, distance: 11.2
click at [148, 104] on input "number" at bounding box center [157, 104] width 66 height 10
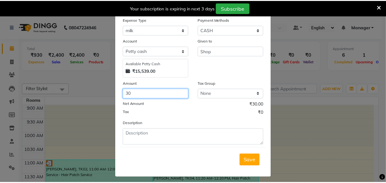
scroll to position [43, 0]
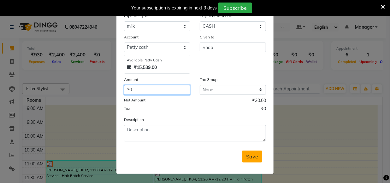
type input "30"
click at [254, 158] on span "Save" at bounding box center [252, 157] width 12 height 6
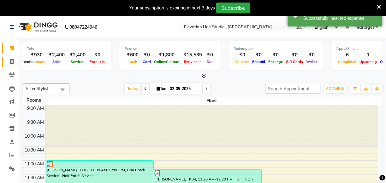
click at [13, 62] on icon at bounding box center [11, 61] width 3 height 5
select select "6886"
select select "service"
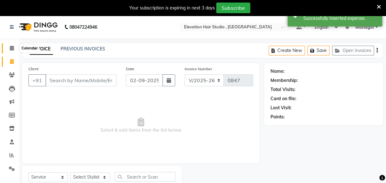
click at [11, 48] on icon at bounding box center [12, 48] width 4 height 5
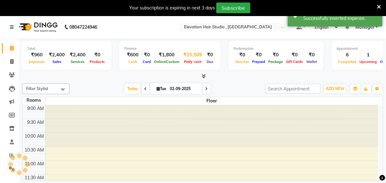
click at [191, 57] on div "₹15,509" at bounding box center [193, 54] width 24 height 7
select select "5950"
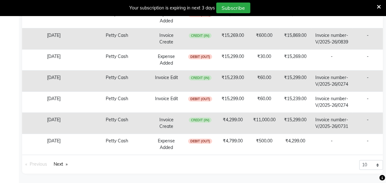
scroll to position [240, 0]
click at [378, 5] on icon at bounding box center [379, 7] width 4 height 6
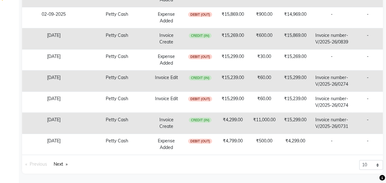
scroll to position [224, 0]
click at [375, 166] on select "10 20 50 100" at bounding box center [371, 165] width 24 height 10
click at [374, 165] on select "10 20 50 100" at bounding box center [371, 165] width 24 height 10
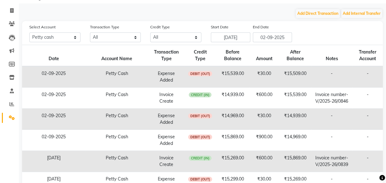
scroll to position [0, 0]
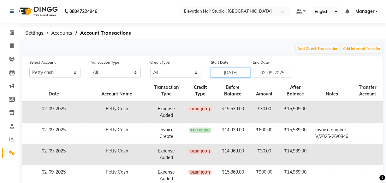
click at [242, 72] on input "26-08-2025" at bounding box center [230, 73] width 39 height 10
select select "8"
select select "2025"
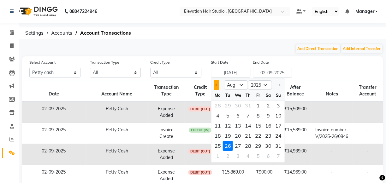
click at [216, 82] on button "Previous month" at bounding box center [216, 85] width 5 height 10
click at [281, 83] on button "Next month" at bounding box center [278, 85] width 5 height 10
select select "8"
click at [257, 104] on div "1" at bounding box center [258, 106] width 10 height 10
type input "01-08-2025"
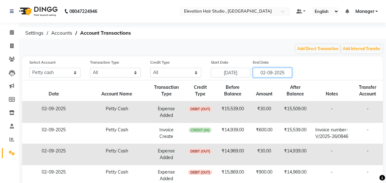
click at [261, 75] on input "02-09-2025" at bounding box center [272, 73] width 39 height 10
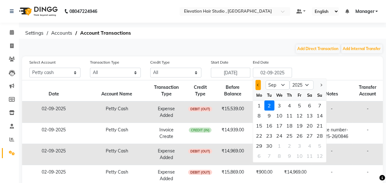
click at [257, 85] on span "Previous month" at bounding box center [258, 85] width 3 height 3
select select "8"
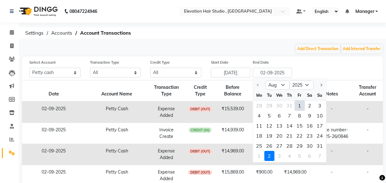
click at [268, 156] on div "2" at bounding box center [269, 156] width 10 height 10
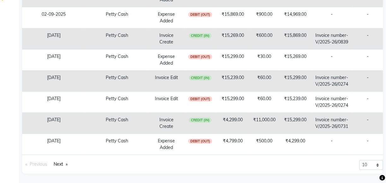
scroll to position [224, 0]
click at [372, 160] on select "10 20 50 100" at bounding box center [371, 165] width 24 height 10
select select "100"
click at [359, 170] on select "10 20 50 100" at bounding box center [371, 165] width 24 height 10
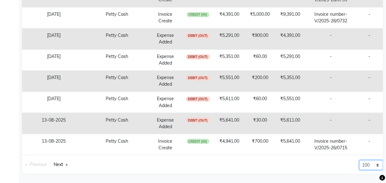
scroll to position [2701, 0]
click at [60, 165] on link "Next page" at bounding box center [60, 164] width 20 height 9
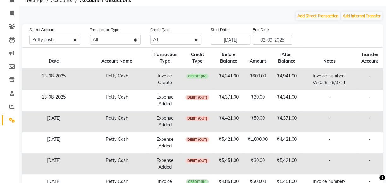
scroll to position [0, 0]
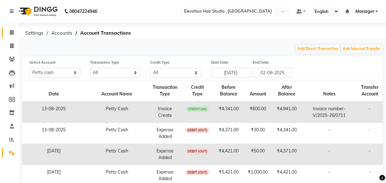
click at [10, 33] on icon at bounding box center [12, 32] width 4 height 5
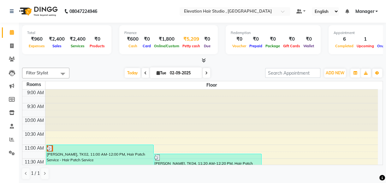
click at [187, 41] on div "₹5,209" at bounding box center [191, 39] width 21 height 7
select select "5950"
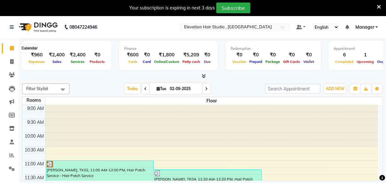
click at [13, 48] on icon at bounding box center [12, 48] width 4 height 5
click at [12, 61] on icon at bounding box center [11, 61] width 3 height 5
select select "service"
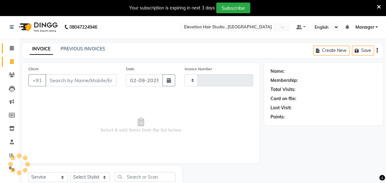
type input "0847"
select select "6886"
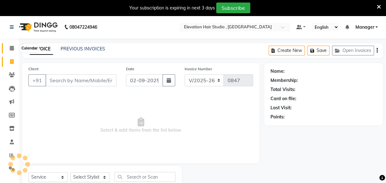
click at [10, 49] on icon at bounding box center [12, 48] width 4 height 5
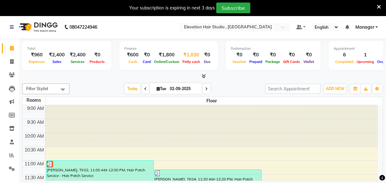
click at [193, 59] on div "Petty cash" at bounding box center [191, 61] width 21 height 7
click at [188, 58] on div "Petty cash" at bounding box center [191, 61] width 21 height 7
click at [186, 53] on div "₹1,030" at bounding box center [191, 54] width 21 height 7
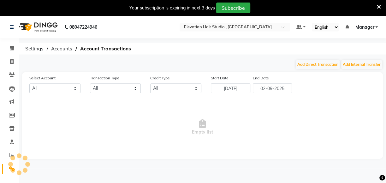
select select "5950"
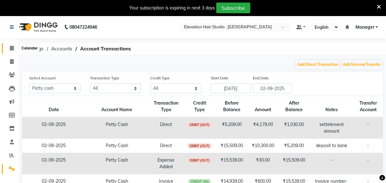
click at [12, 51] on span at bounding box center [11, 48] width 11 height 7
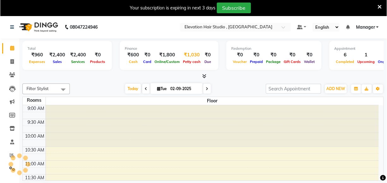
scroll to position [244, 0]
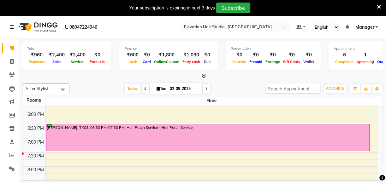
click at [61, 124] on table "Rooms Floor 9:00 AM 9:30 AM 10:00 AM 10:30 AM 11:00 AM 11:30 AM 12:00 PM 12:30 …" at bounding box center [202, 139] width 361 height 84
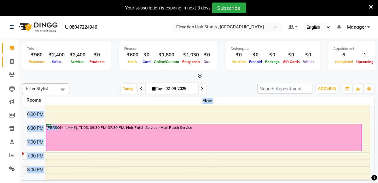
click at [16, 62] on span at bounding box center [11, 61] width 11 height 7
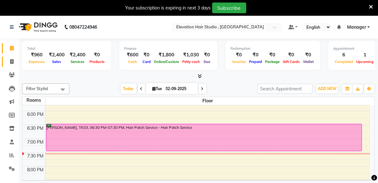
select select "6886"
select select "service"
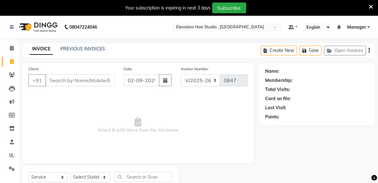
click at [55, 79] on input "Client" at bounding box center [79, 80] width 69 height 12
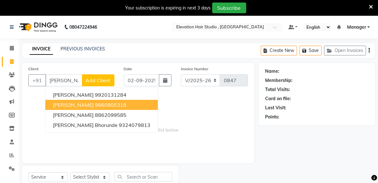
click at [110, 104] on ngb-highlight "9860805318" at bounding box center [111, 105] width 32 height 6
type input "9860805318"
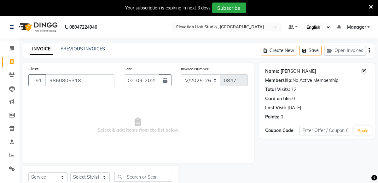
click at [294, 72] on link "Swapnil Baviskar" at bounding box center [298, 71] width 35 height 7
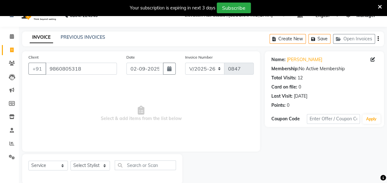
scroll to position [22, 0]
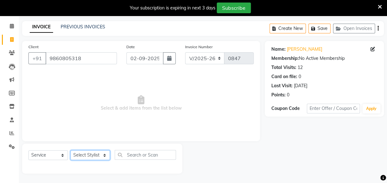
click at [103, 152] on select "Select Stylist Anish shaikh Dilip Manager mehboob sahil sameer Sanjay Sarfaraz …" at bounding box center [89, 156] width 39 height 10
click at [48, 75] on span "Select & add items from the list below" at bounding box center [140, 103] width 225 height 63
click at [12, 27] on icon at bounding box center [12, 26] width 4 height 5
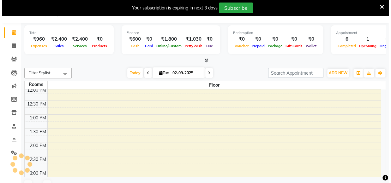
scroll to position [244, 0]
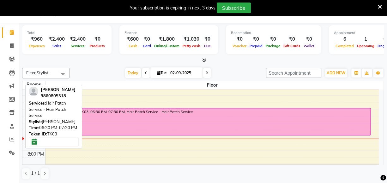
click at [125, 127] on div "SWAPNIL BAVISKAR, TK03, 06:30 PM-07:30 PM, Hair Patch Service - Hair Patch Serv…" at bounding box center [207, 122] width 323 height 27
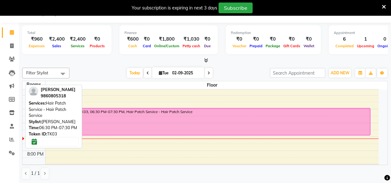
select select "6"
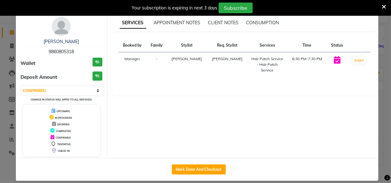
scroll to position [14, 0]
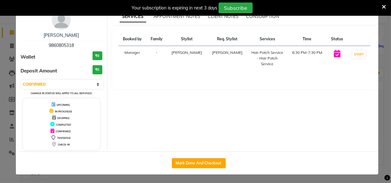
click at [378, 56] on div "SERVICES APPOINTMENT NOTES CLIENT NOTES CONSUMPTION Booked by Family Stylist Re…" at bounding box center [244, 80] width 274 height 139
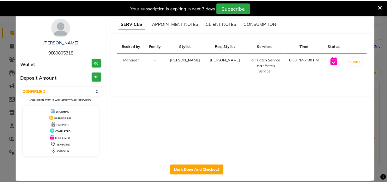
scroll to position [0, 0]
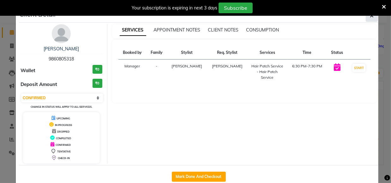
click at [371, 20] on button "button" at bounding box center [371, 16] width 12 height 12
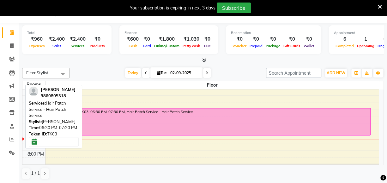
click at [149, 121] on div "SWAPNIL BAVISKAR, TK03, 06:30 PM-07:30 PM, Hair Patch Service - Hair Patch Serv…" at bounding box center [207, 122] width 323 height 27
select select "6"
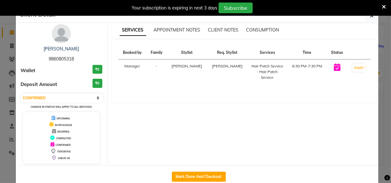
click at [193, 175] on button "Mark Done And Checkout" at bounding box center [199, 177] width 54 height 10
select select "service"
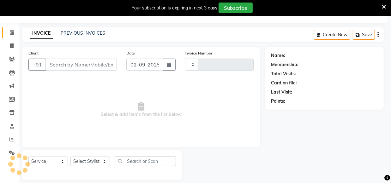
type input "0847"
select select "6886"
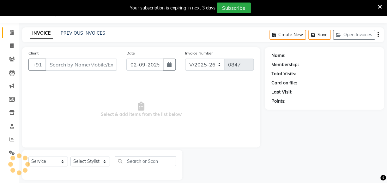
type input "9860805318"
select select "54147"
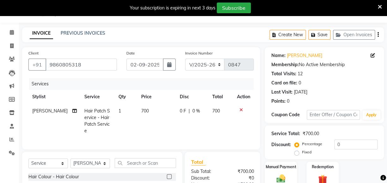
click at [141, 110] on span "700" at bounding box center [145, 111] width 8 height 6
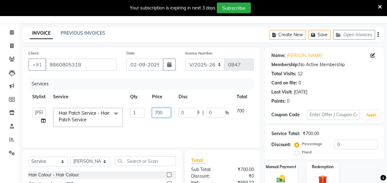
drag, startPoint x: 157, startPoint y: 113, endPoint x: 0, endPoint y: 98, distance: 158.2
click at [0, 98] on html "08047224946 Select Location × Elevation Hair Studio , Thane West Default Panel …" at bounding box center [193, 75] width 387 height 183
type input "600"
click at [247, 128] on tr "Anish shaikh Dilip Manager mehboob sahil sameer Sanjay Sarfaraz Tamanna Hair Pa…" at bounding box center [149, 117] width 243 height 27
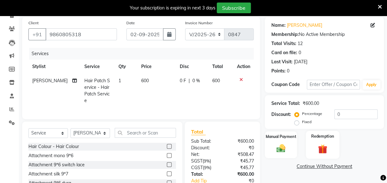
scroll to position [85, 0]
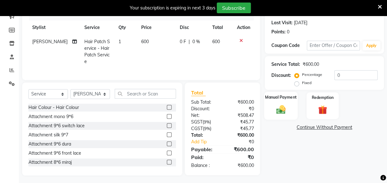
click at [286, 108] on img at bounding box center [280, 109] width 15 height 11
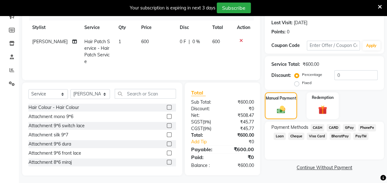
click at [346, 127] on span "GPay" at bounding box center [348, 127] width 13 height 7
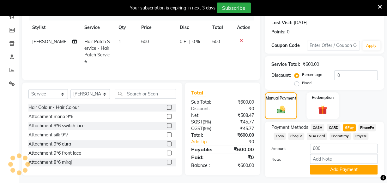
scroll to position [101, 0]
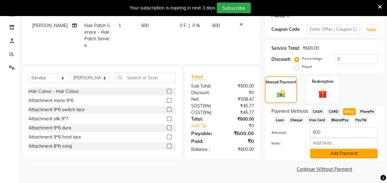
click at [341, 154] on button "Add Payment" at bounding box center [344, 154] width 68 height 10
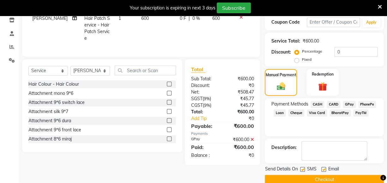
scroll to position [119, 0]
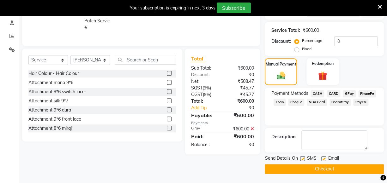
drag, startPoint x: 325, startPoint y: 158, endPoint x: 315, endPoint y: 158, distance: 9.8
click at [324, 157] on label at bounding box center [323, 159] width 5 height 5
click at [324, 157] on input "checkbox" at bounding box center [323, 159] width 4 height 4
checkbox input "false"
click at [300, 157] on label at bounding box center [302, 159] width 5 height 5
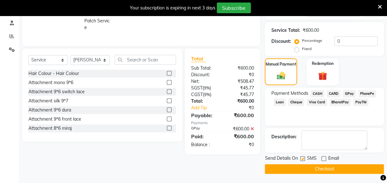
click at [300, 157] on input "checkbox" at bounding box center [302, 159] width 4 height 4
checkbox input "false"
click at [328, 166] on button "Checkout" at bounding box center [323, 169] width 119 height 10
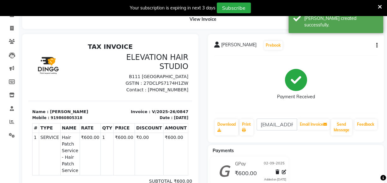
scroll to position [33, 0]
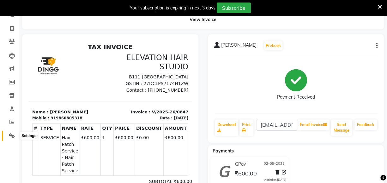
click at [10, 134] on icon at bounding box center [12, 135] width 6 height 5
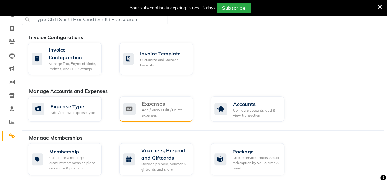
click at [164, 112] on div "Add / View / Edit / Delete expenses" at bounding box center [165, 113] width 46 height 10
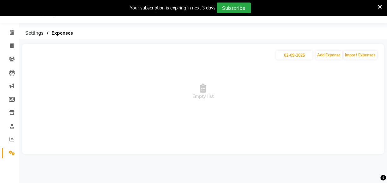
scroll to position [16, 0]
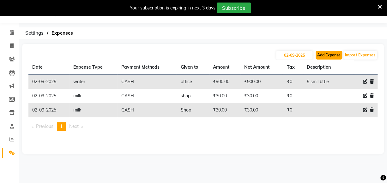
click at [329, 55] on button "Add Expense" at bounding box center [328, 55] width 27 height 9
select select "1"
select select "5950"
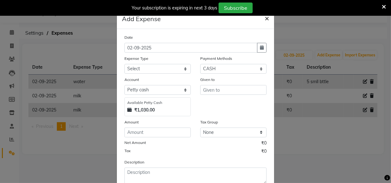
click at [264, 17] on span "×" at bounding box center [266, 17] width 4 height 9
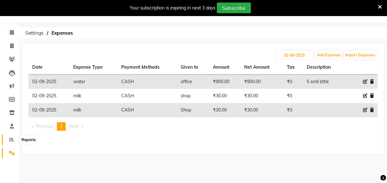
click at [13, 139] on icon at bounding box center [11, 139] width 5 height 5
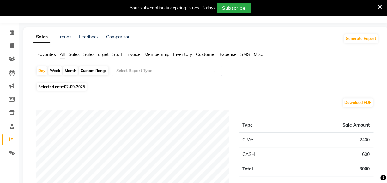
click at [228, 54] on span "Expense" at bounding box center [227, 55] width 17 height 6
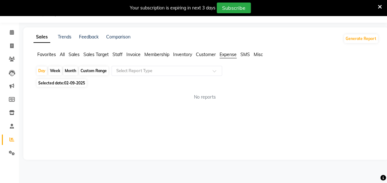
click at [90, 71] on div "Custom Range" at bounding box center [93, 71] width 29 height 9
select select "9"
select select "2025"
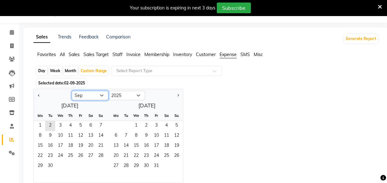
click at [86, 94] on select "Jan Feb Mar Apr May Jun Jul Aug Sep Oct Nov Dec" at bounding box center [90, 95] width 37 height 9
click at [102, 96] on select "Jan Feb Mar Apr May Jun Jul Aug Sep Oct Nov Dec" at bounding box center [90, 95] width 37 height 9
click at [102, 95] on select "Jan Feb Mar Apr May Jun Jul Aug Sep Oct Nov Dec" at bounding box center [90, 95] width 37 height 9
select select "8"
click at [72, 91] on select "Jan Feb Mar Apr May Jun Jul Aug Sep Oct Nov Dec" at bounding box center [90, 95] width 37 height 9
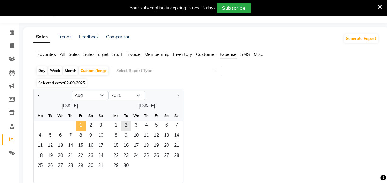
click at [80, 124] on span "1" at bounding box center [80, 126] width 10 height 10
click at [104, 165] on span "31" at bounding box center [101, 167] width 10 height 10
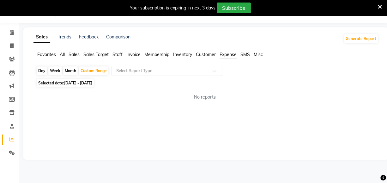
click at [180, 73] on input "text" at bounding box center [160, 71] width 91 height 6
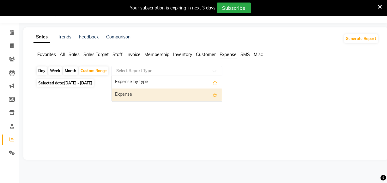
click at [172, 93] on div "Expense" at bounding box center [167, 95] width 110 height 13
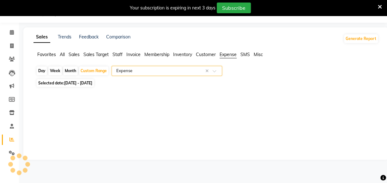
select select "full_report"
select select "csv"
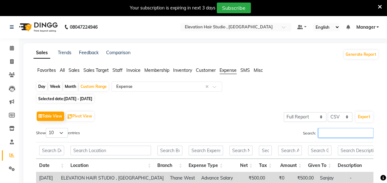
click at [326, 132] on input "Search:" at bounding box center [345, 133] width 55 height 10
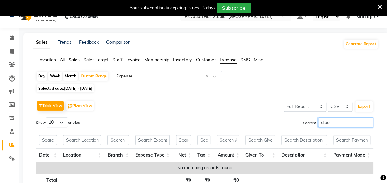
scroll to position [28, 0]
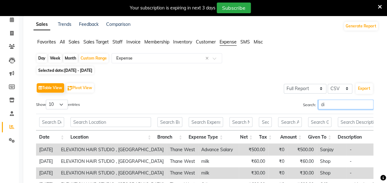
type input "d"
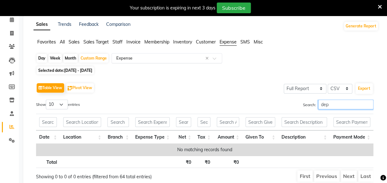
type input "dep"
click at [154, 58] on input "text" at bounding box center [160, 58] width 91 height 6
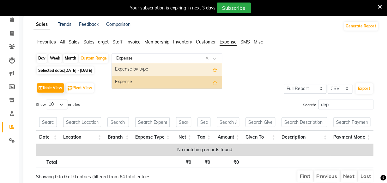
click at [146, 69] on div "Expense by type" at bounding box center [167, 69] width 110 height 13
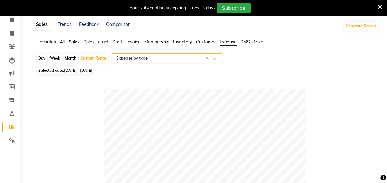
click at [210, 41] on span "Customer" at bounding box center [206, 42] width 20 height 6
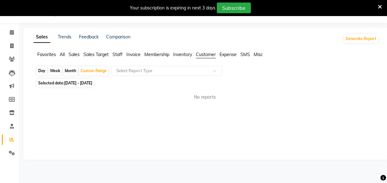
scroll to position [16, 0]
click at [182, 52] on span "Inventory" at bounding box center [182, 55] width 19 height 6
click at [366, 38] on button "Generate Report" at bounding box center [361, 38] width 34 height 9
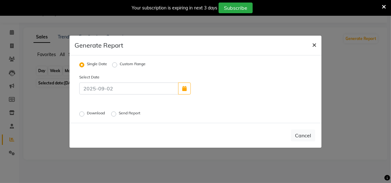
click at [315, 45] on span "×" at bounding box center [314, 44] width 4 height 9
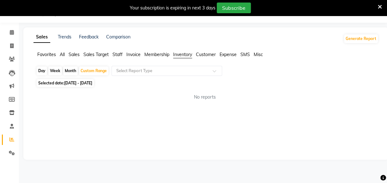
click at [63, 54] on span "All" at bounding box center [62, 55] width 5 height 6
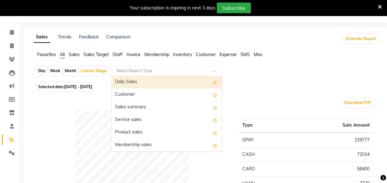
click at [137, 69] on input "text" at bounding box center [160, 71] width 91 height 6
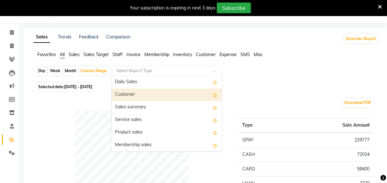
click at [131, 93] on div "Customer" at bounding box center [167, 95] width 110 height 13
select select "full_report"
select select "csv"
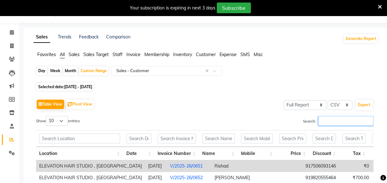
click at [338, 122] on input "Search:" at bounding box center [345, 121] width 55 height 10
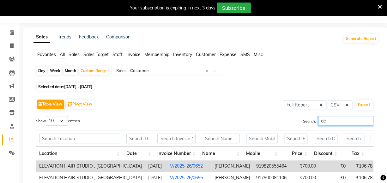
type input "d"
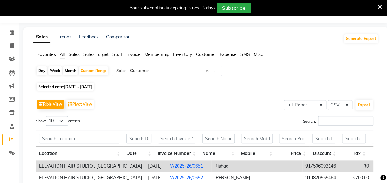
click at [186, 53] on span "Inventory" at bounding box center [182, 55] width 19 height 6
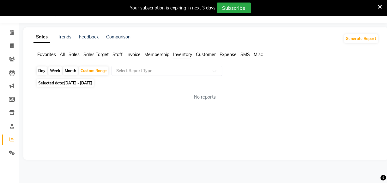
click at [118, 54] on span "Staff" at bounding box center [117, 55] width 10 height 6
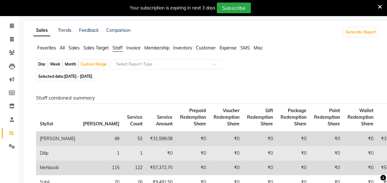
scroll to position [0, 0]
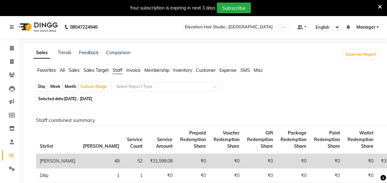
click at [104, 69] on span "Sales Target" at bounding box center [95, 71] width 25 height 6
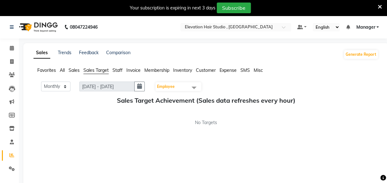
click at [73, 69] on span "Sales" at bounding box center [73, 71] width 11 height 6
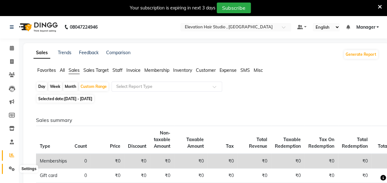
click at [10, 167] on icon at bounding box center [12, 169] width 6 height 5
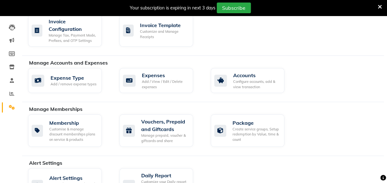
scroll to position [28, 0]
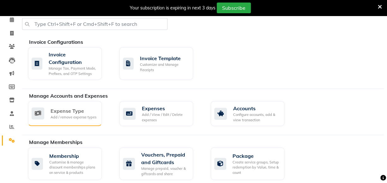
click at [75, 115] on div "Add / remove expense types" at bounding box center [73, 117] width 46 height 5
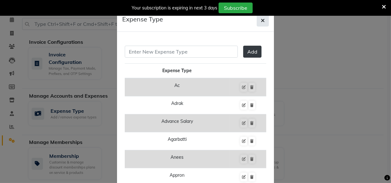
click at [258, 19] on button "button" at bounding box center [263, 21] width 12 height 12
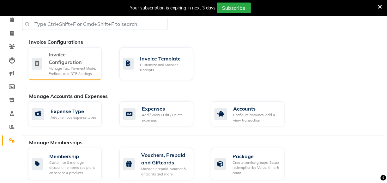
click at [83, 62] on div "Invoice Configuration" at bounding box center [73, 58] width 48 height 15
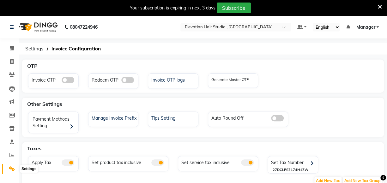
click at [9, 168] on span at bounding box center [11, 169] width 11 height 7
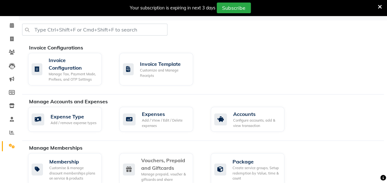
scroll to position [57, 0]
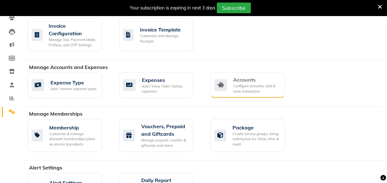
click at [253, 85] on div "Configure accounts, add & view transaction" at bounding box center [256, 89] width 46 height 10
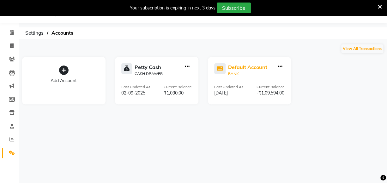
click at [244, 72] on div "BANK" at bounding box center [247, 74] width 39 height 6
select select "5951"
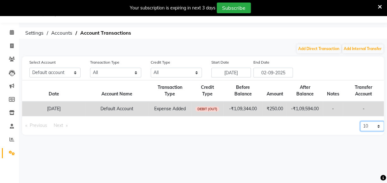
click at [369, 131] on select "10 20 50 100" at bounding box center [372, 126] width 24 height 10
select select "100"
click at [360, 128] on select "10 20 50 100" at bounding box center [372, 126] width 24 height 10
click at [120, 72] on select "All Direct Internal Transfer Expense Invoice Daily Register" at bounding box center [115, 73] width 51 height 10
click at [173, 38] on ol "Settings Accounts Account Transactions" at bounding box center [201, 32] width 359 height 11
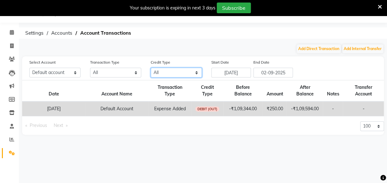
click at [174, 76] on select "All Credit (IN) Debit (OUT)" at bounding box center [176, 73] width 51 height 10
click at [180, 50] on div "Add Direct Transaction Add Internal Transfer" at bounding box center [202, 49] width 361 height 10
click at [167, 72] on select "All Credit (IN) Debit (OUT)" at bounding box center [176, 73] width 51 height 10
select select "CREDIT"
click at [151, 68] on select "All Credit (IN) Debit (OUT)" at bounding box center [176, 73] width 51 height 10
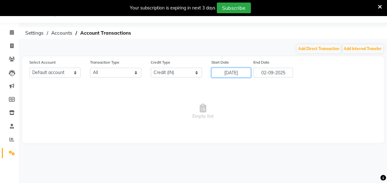
click at [227, 73] on input "26-08-2025" at bounding box center [230, 73] width 39 height 10
select select "8"
select select "2025"
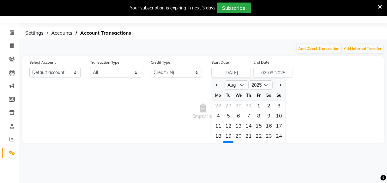
scroll to position [7, 0]
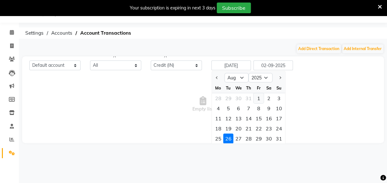
click at [256, 98] on div "1" at bounding box center [258, 98] width 10 height 10
type input "01-08-2025"
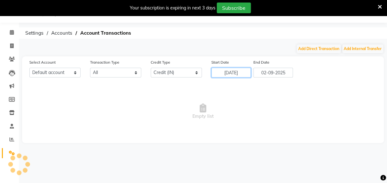
scroll to position [0, 0]
select select "100"
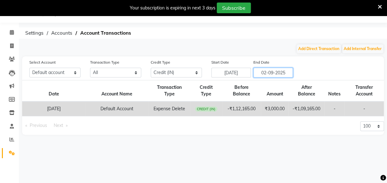
click at [260, 74] on input "02-09-2025" at bounding box center [272, 73] width 39 height 10
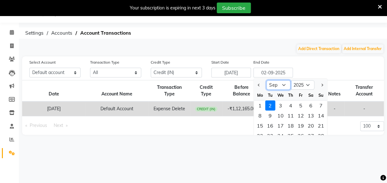
click at [280, 85] on select "Aug Sep Oct Nov Dec" at bounding box center [278, 84] width 24 height 9
select select "8"
click at [266, 80] on select "Aug Sep Oct Nov Dec" at bounding box center [278, 84] width 24 height 9
click at [291, 103] on div "28 29 30 31 1 2 3" at bounding box center [289, 106] width 73 height 10
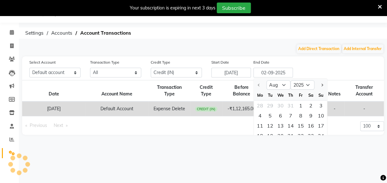
click at [291, 106] on div "28 29 30 31 1 2 3" at bounding box center [289, 106] width 73 height 10
click at [268, 74] on input "02-09-2025" at bounding box center [272, 73] width 39 height 10
click at [273, 73] on input "02-09-2025" at bounding box center [272, 73] width 39 height 10
click at [323, 63] on div "Select Account All Petty cash Default account Transaction Type All Direct Inter…" at bounding box center [207, 68] width 364 height 19
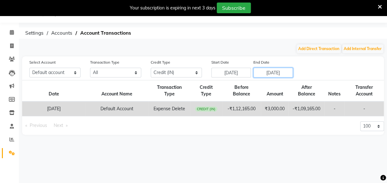
click at [265, 73] on input "02-08-2025" at bounding box center [272, 73] width 39 height 10
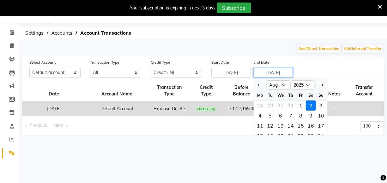
click at [263, 72] on input "02-08-2025" at bounding box center [272, 73] width 39 height 10
click at [265, 72] on input "02-08-2025" at bounding box center [272, 73] width 39 height 10
type input "31-08-2025"
click at [329, 64] on div "Select Account All Petty cash Default account Transaction Type All Direct Inter…" at bounding box center [207, 68] width 364 height 19
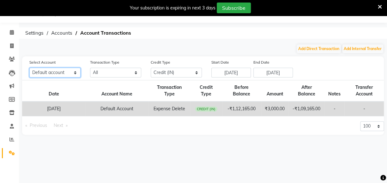
click at [60, 72] on select "All Petty cash Default account" at bounding box center [54, 73] width 51 height 10
click at [29, 68] on select "All Petty cash Default account" at bounding box center [54, 73] width 51 height 10
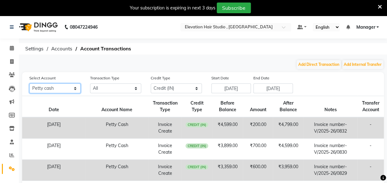
click at [64, 89] on select "All Petty cash Default account" at bounding box center [54, 89] width 51 height 10
select select "5951"
click at [29, 84] on select "All Petty cash Default account" at bounding box center [54, 89] width 51 height 10
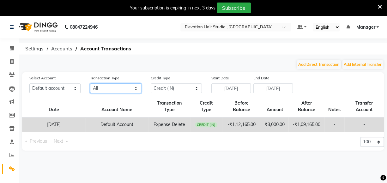
click at [117, 88] on select "All Direct Internal Transfer Expense Invoice Daily Register" at bounding box center [115, 89] width 51 height 10
select select "DIRECT"
click at [90, 84] on select "All Direct Internal Transfer Expense Invoice Daily Register" at bounding box center [115, 89] width 51 height 10
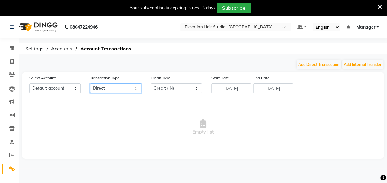
click at [126, 90] on select "All Direct Internal Transfer Expense Invoice Daily Register" at bounding box center [115, 89] width 51 height 10
click at [107, 47] on span "Account Transactions" at bounding box center [105, 48] width 57 height 11
select select
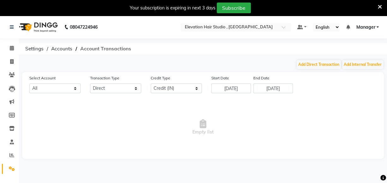
click at [107, 48] on span "Account Transactions" at bounding box center [105, 48] width 57 height 11
drag, startPoint x: 107, startPoint y: 48, endPoint x: 53, endPoint y: 50, distance: 54.3
click at [88, 50] on span "Account Transactions" at bounding box center [105, 48] width 57 height 11
click at [13, 170] on icon at bounding box center [12, 169] width 6 height 5
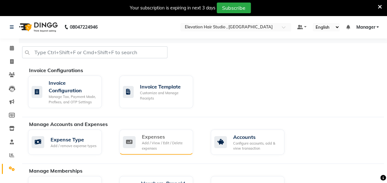
click at [167, 144] on div "Add / View / Edit / Delete expenses" at bounding box center [165, 146] width 46 height 10
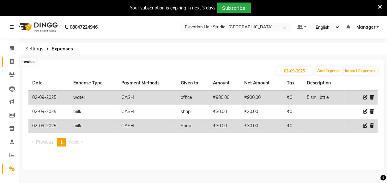
drag, startPoint x: 13, startPoint y: 62, endPoint x: 8, endPoint y: 44, distance: 19.2
click at [13, 62] on icon at bounding box center [11, 61] width 3 height 5
select select "service"
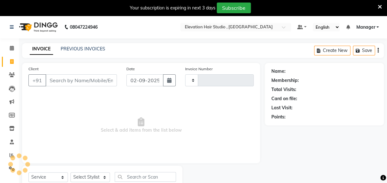
type input "0848"
select select "6886"
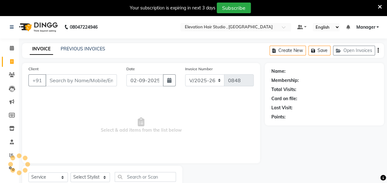
scroll to position [22, 0]
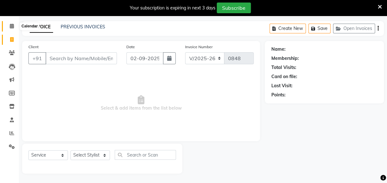
click at [11, 26] on icon at bounding box center [12, 26] width 4 height 5
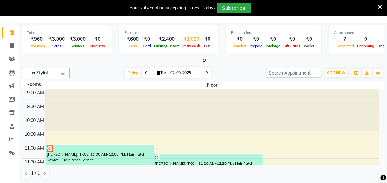
click at [186, 38] on div "₹1,030" at bounding box center [191, 39] width 21 height 7
select select "5950"
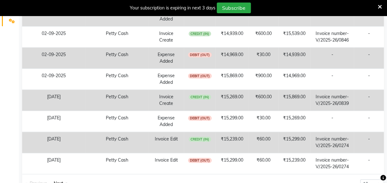
scroll to position [167, 0]
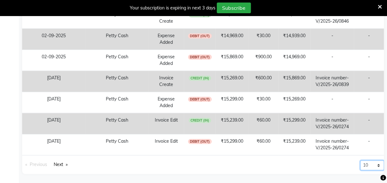
click at [368, 161] on select "10 20 50 100" at bounding box center [372, 166] width 24 height 10
select select "100"
click at [360, 170] on select "10 20 50 100" at bounding box center [372, 166] width 24 height 10
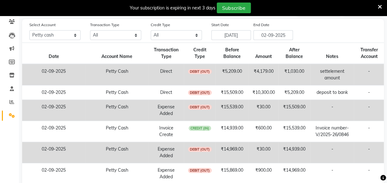
scroll to position [57, 0]
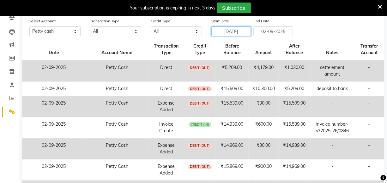
click at [218, 31] on input "26-08-2025" at bounding box center [230, 32] width 39 height 10
select select "8"
select select "2025"
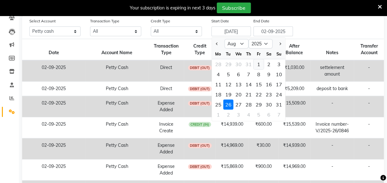
click at [258, 62] on div "1" at bounding box center [258, 64] width 10 height 10
type input "01-08-2025"
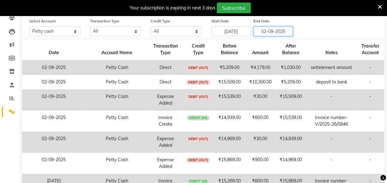
click at [265, 31] on input "02-09-2025" at bounding box center [272, 32] width 39 height 10
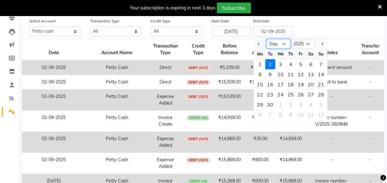
click at [280, 41] on select "Aug Sep Oct Nov Dec" at bounding box center [278, 43] width 24 height 9
select select "8"
click at [266, 39] on select "Aug Sep Oct Nov Dec" at bounding box center [278, 43] width 24 height 9
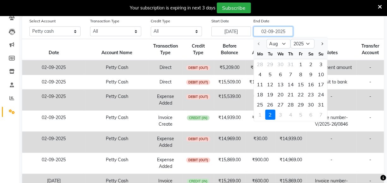
click at [265, 30] on input "02-09-2025" at bounding box center [272, 32] width 39 height 10
click at [272, 30] on input "31-09-2025" at bounding box center [272, 32] width 39 height 10
type input "31-08-2025"
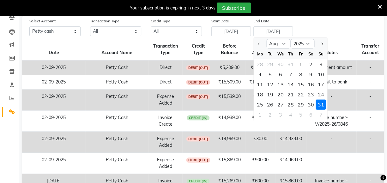
click at [312, 24] on div "Select Account All Petty cash Default account Transaction Type All Direct Inter…" at bounding box center [207, 27] width 364 height 19
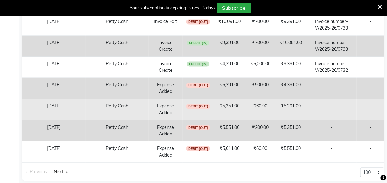
scroll to position [2020, 0]
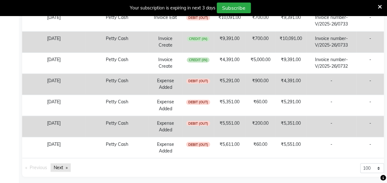
click at [62, 164] on link "Next page" at bounding box center [60, 167] width 20 height 9
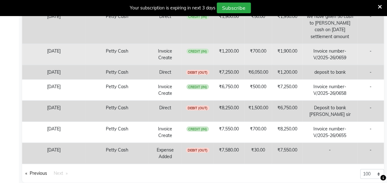
scroll to position [1250, 0]
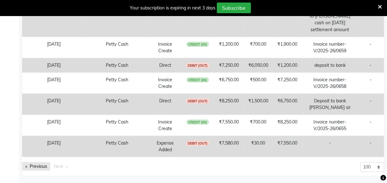
click at [41, 165] on link "Previous page" at bounding box center [36, 166] width 28 height 9
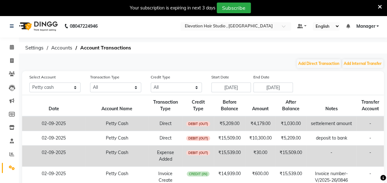
scroll to position [0, 0]
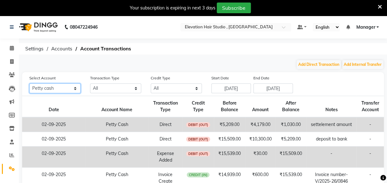
click at [58, 85] on select "All Petty cash Default account" at bounding box center [54, 89] width 51 height 10
select select
click at [29, 84] on select "All Petty cash Default account" at bounding box center [54, 89] width 51 height 10
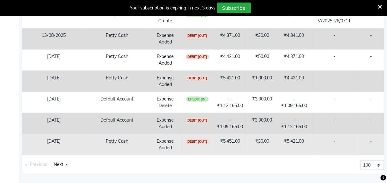
scroll to position [2703, 0]
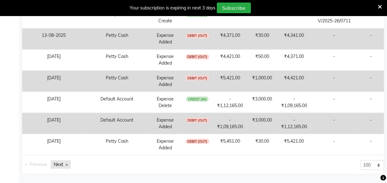
click at [60, 164] on link "Next page" at bounding box center [60, 164] width 20 height 9
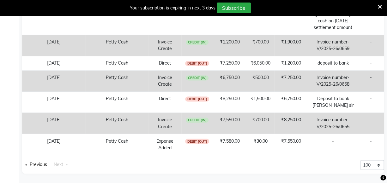
scroll to position [1158, 0]
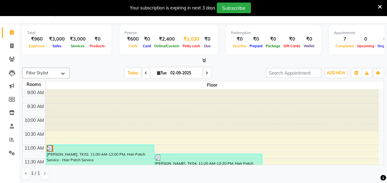
click at [192, 38] on div "₹1,030" at bounding box center [191, 39] width 21 height 7
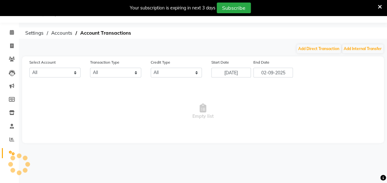
select select "5950"
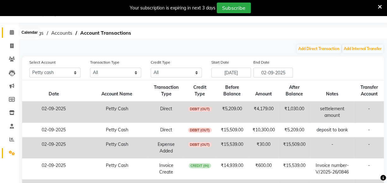
click at [11, 30] on icon at bounding box center [12, 32] width 4 height 5
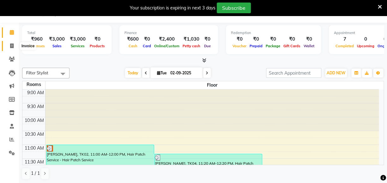
click at [12, 46] on icon at bounding box center [11, 46] width 3 height 5
select select "service"
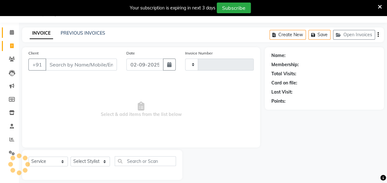
type input "0848"
select select "6886"
click at [83, 36] on div "PREVIOUS INVOICES" at bounding box center [83, 33] width 44 height 7
click at [85, 33] on link "PREVIOUS INVOICES" at bounding box center [83, 33] width 44 height 6
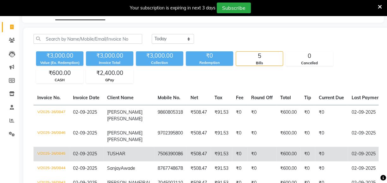
scroll to position [44, 0]
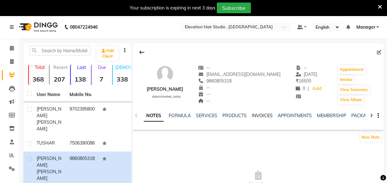
click at [259, 114] on link "INVOICES" at bounding box center [261, 116] width 21 height 6
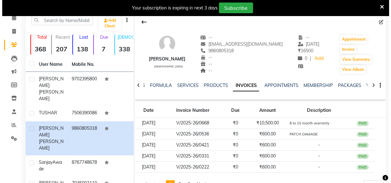
scroll to position [57, 0]
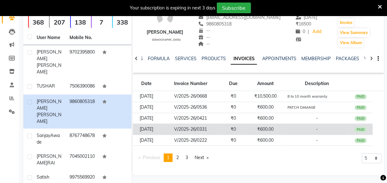
click at [268, 127] on td "₹600.00" at bounding box center [265, 129] width 40 height 11
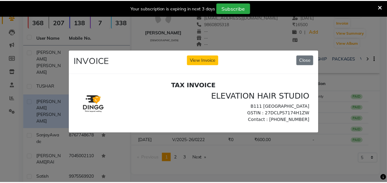
scroll to position [0, 0]
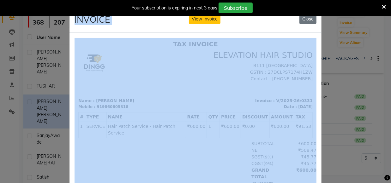
click at [338, 91] on ngb-modal-window "INVOICE View Invoice Close" at bounding box center [195, 91] width 391 height 183
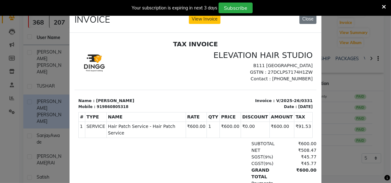
click at [338, 91] on ngb-modal-window "INVOICE View Invoice Close" at bounding box center [195, 91] width 391 height 183
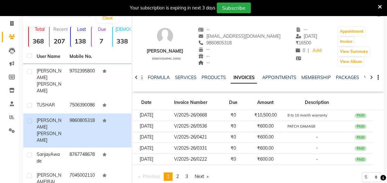
scroll to position [28, 0]
